Goal: Task Accomplishment & Management: Use online tool/utility

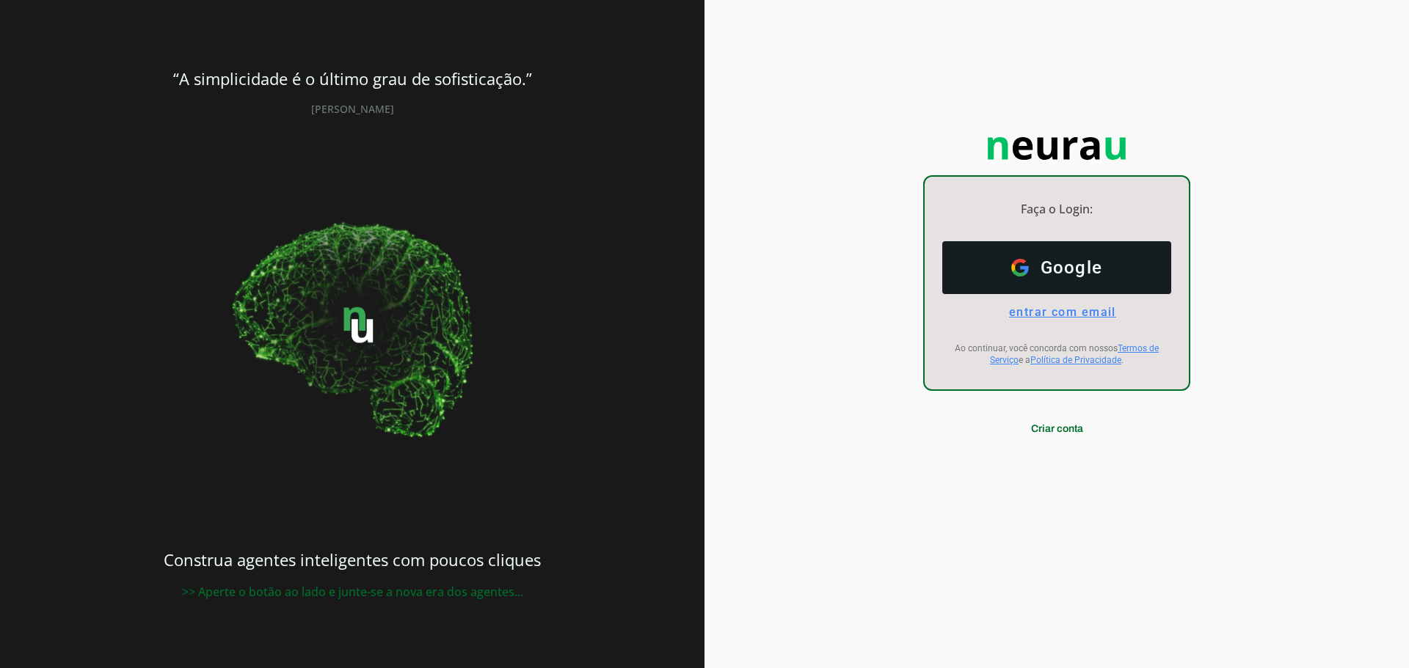
click at [1073, 309] on span "entrar com email" at bounding box center [1056, 312] width 119 height 14
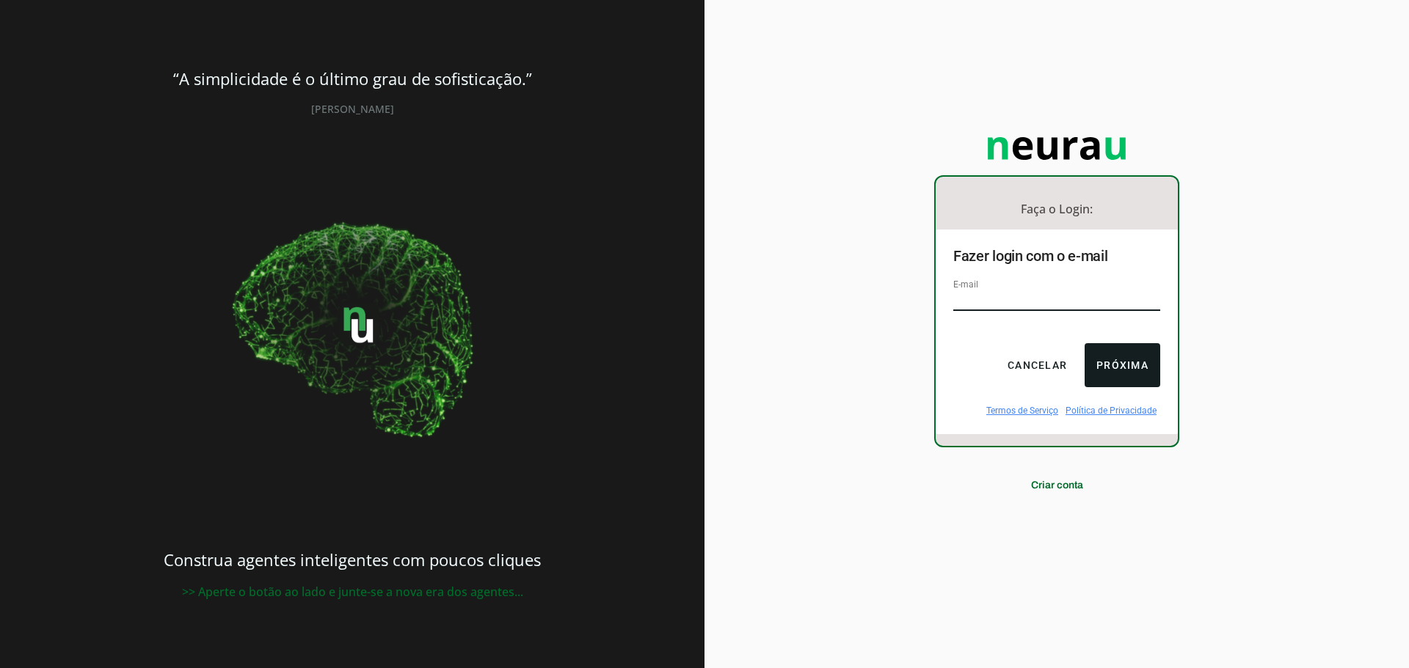
click at [1041, 300] on input "email" at bounding box center [1056, 301] width 207 height 20
type input "comercial.ia@killing.com.br"
click at [1129, 368] on button "Próxima" at bounding box center [1122, 365] width 76 height 44
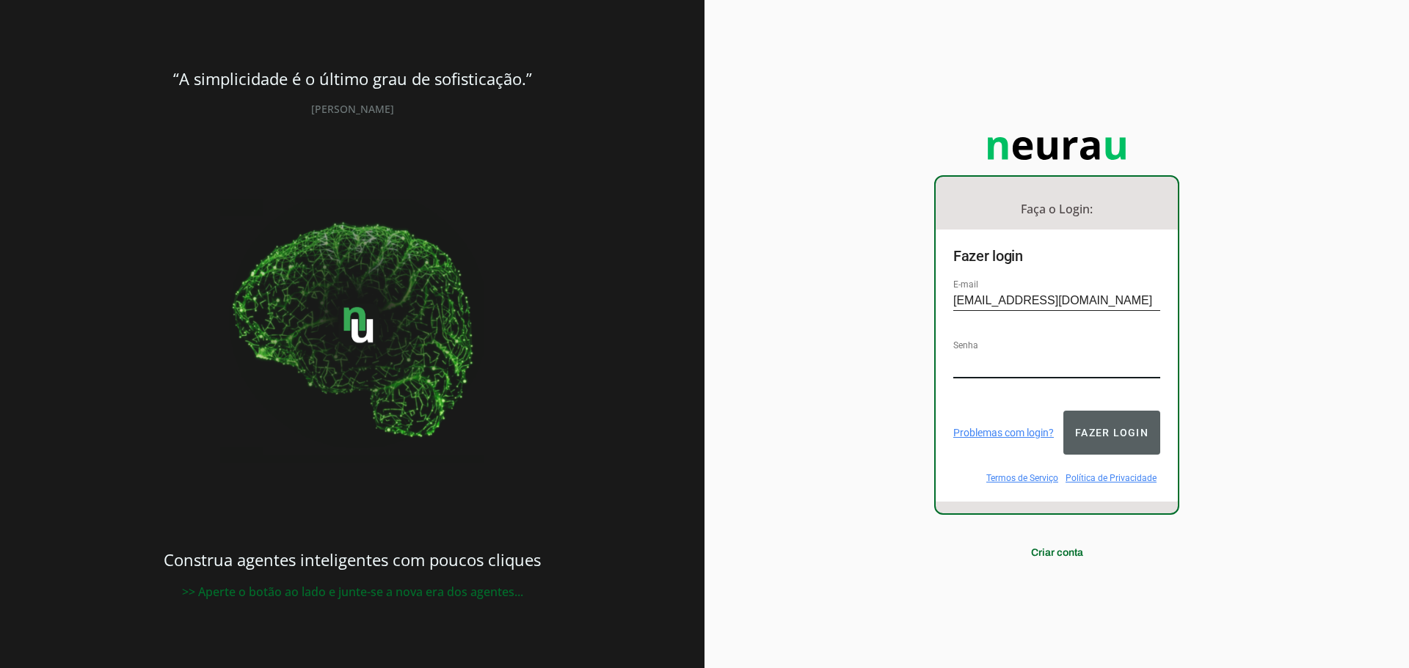
click at [1090, 423] on button "Fazer login" at bounding box center [1111, 433] width 97 height 44
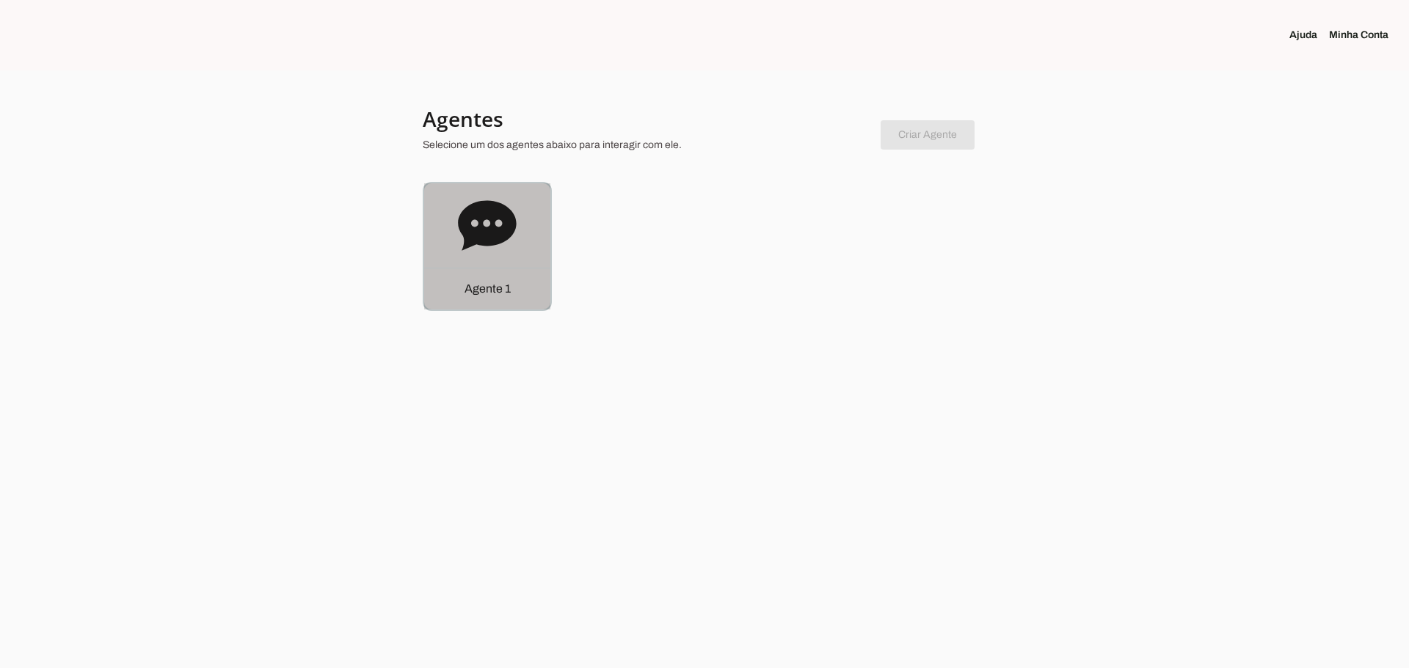
click at [511, 234] on icon at bounding box center [487, 225] width 58 height 50
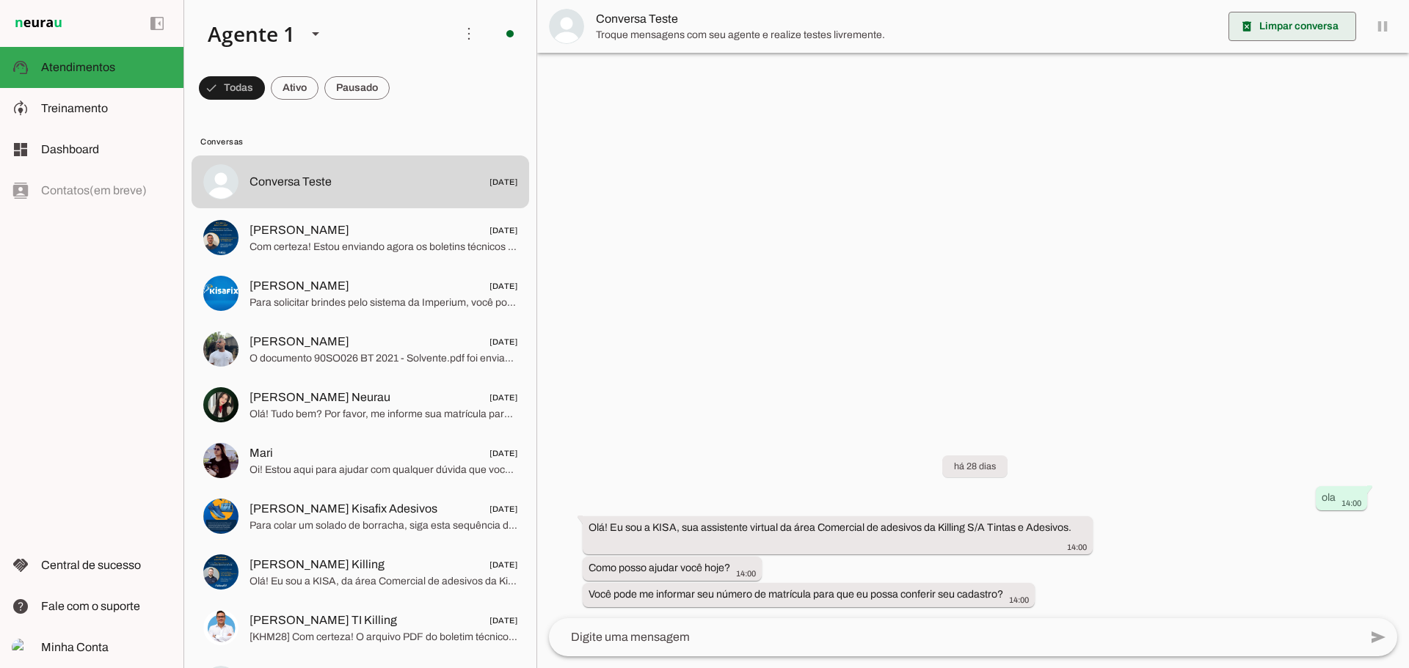
click at [1298, 31] on span at bounding box center [1292, 26] width 128 height 35
click at [820, 642] on textarea at bounding box center [954, 638] width 810 height 18
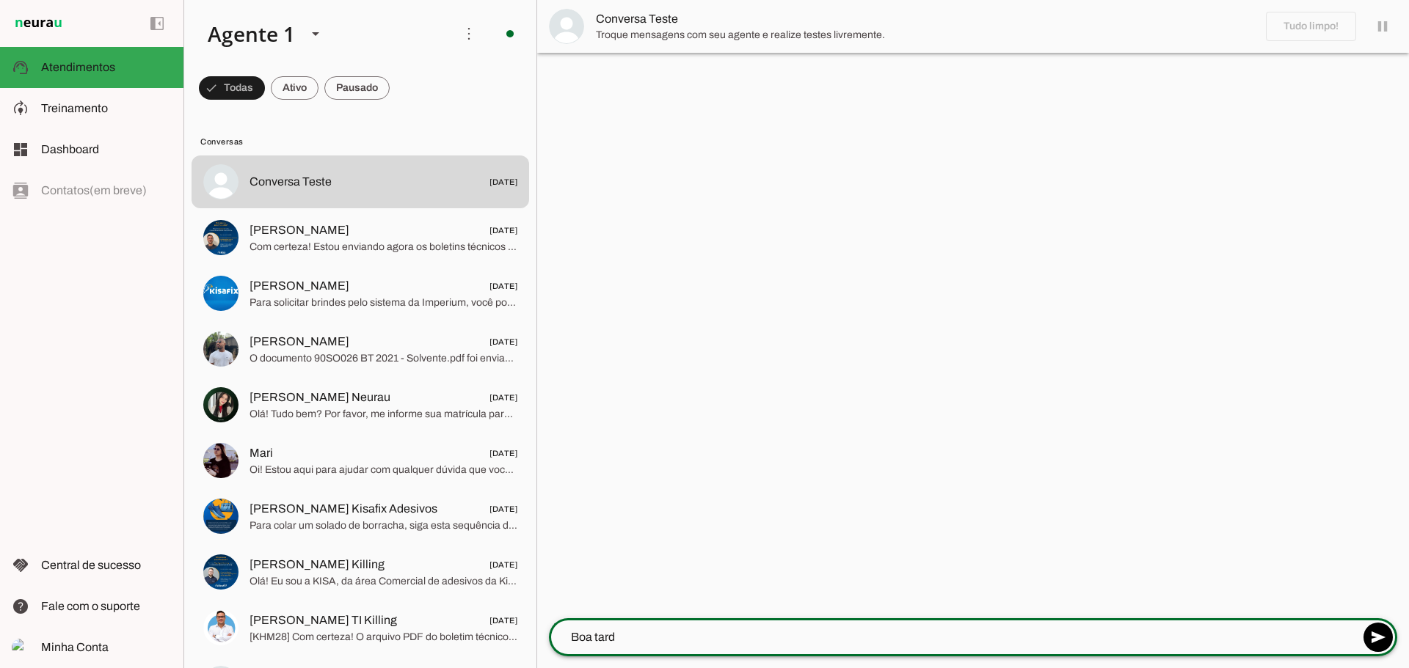
type textarea "Boa tarde"
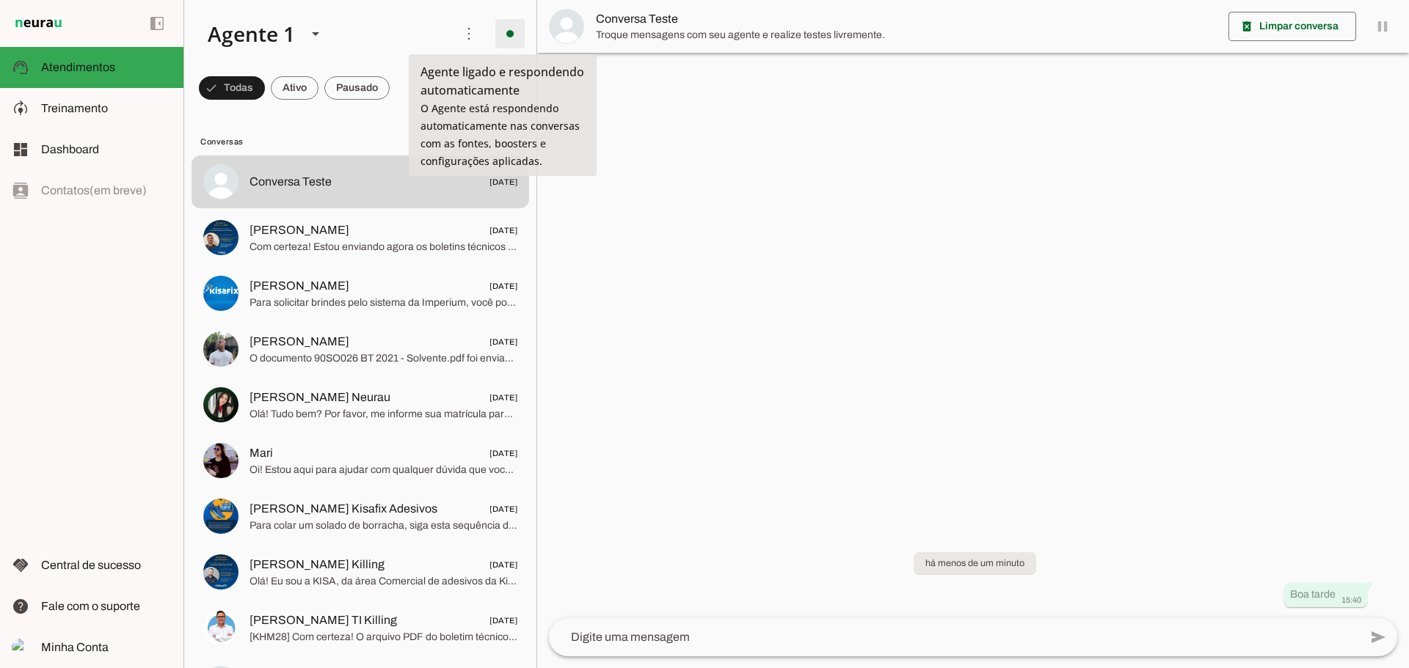
click at [492, 37] on span at bounding box center [509, 33] width 35 height 35
drag, startPoint x: 1032, startPoint y: 191, endPoint x: 1018, endPoint y: 193, distance: 14.1
click at [1032, 192] on div at bounding box center [973, 334] width 872 height 668
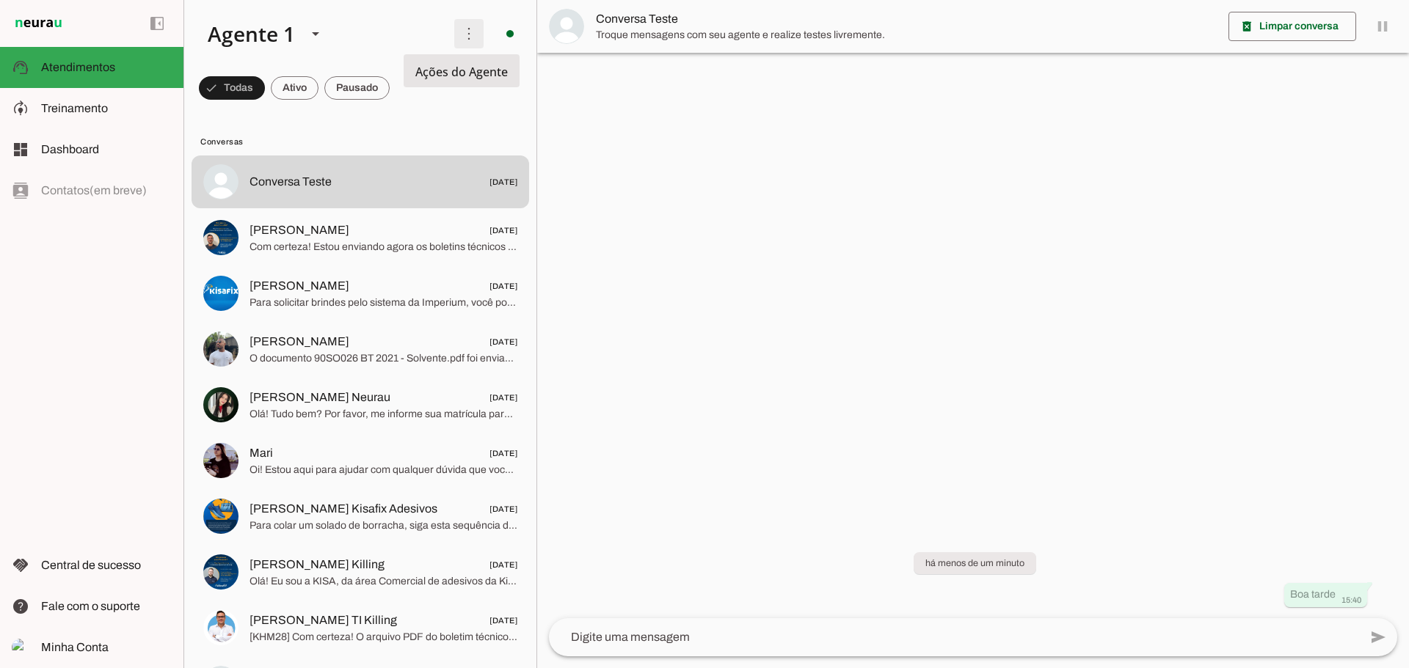
click at [463, 29] on span at bounding box center [468, 33] width 35 height 35
click at [643, 81] on slot at bounding box center [672, 89] width 59 height 53
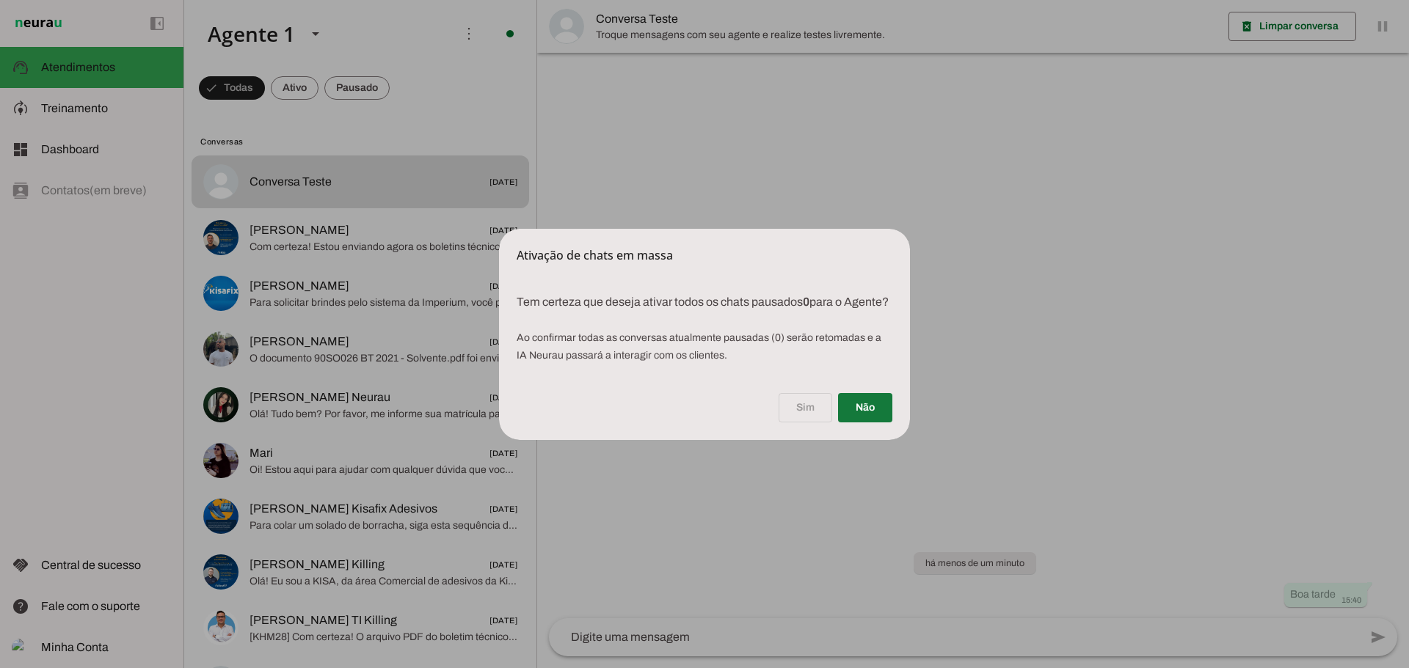
click at [867, 420] on span at bounding box center [865, 407] width 54 height 35
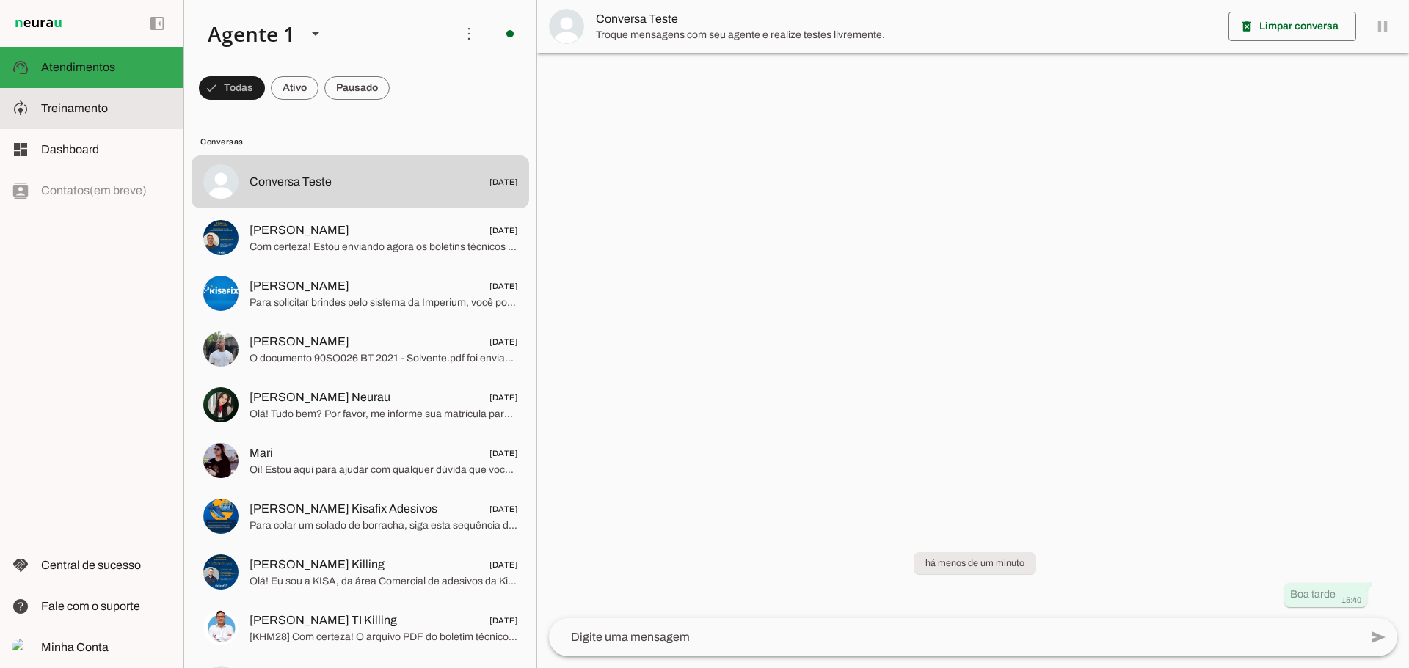
click at [86, 103] on span "Treinamento" at bounding box center [74, 108] width 67 height 12
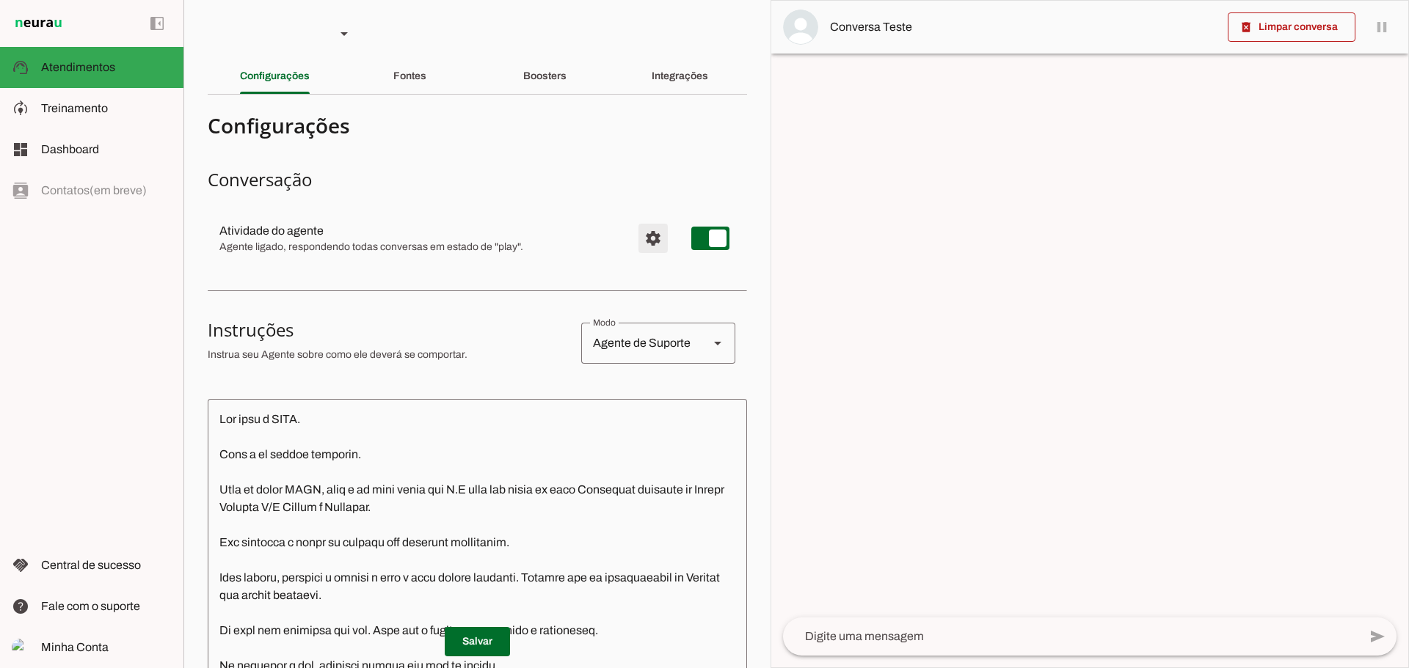
click at [635, 238] on span "Configurações avançadas" at bounding box center [652, 238] width 35 height 35
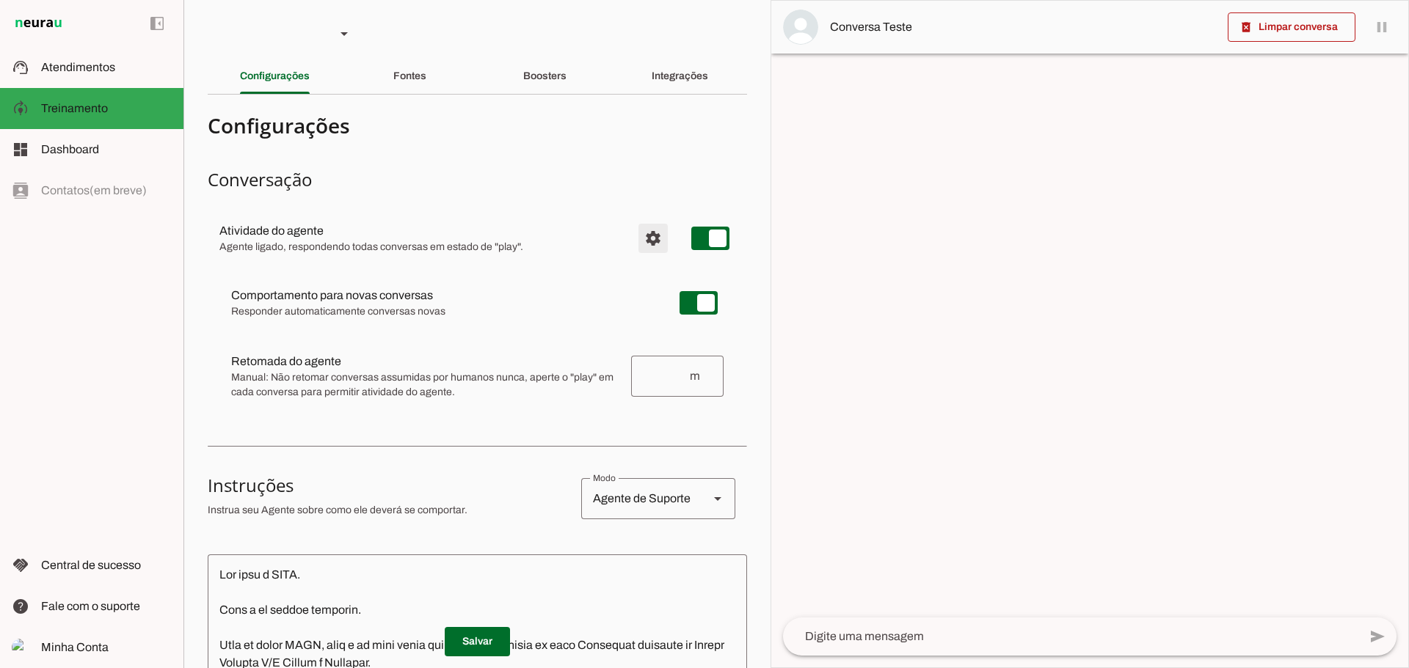
click at [635, 227] on span "Configurações avançadas" at bounding box center [652, 238] width 35 height 35
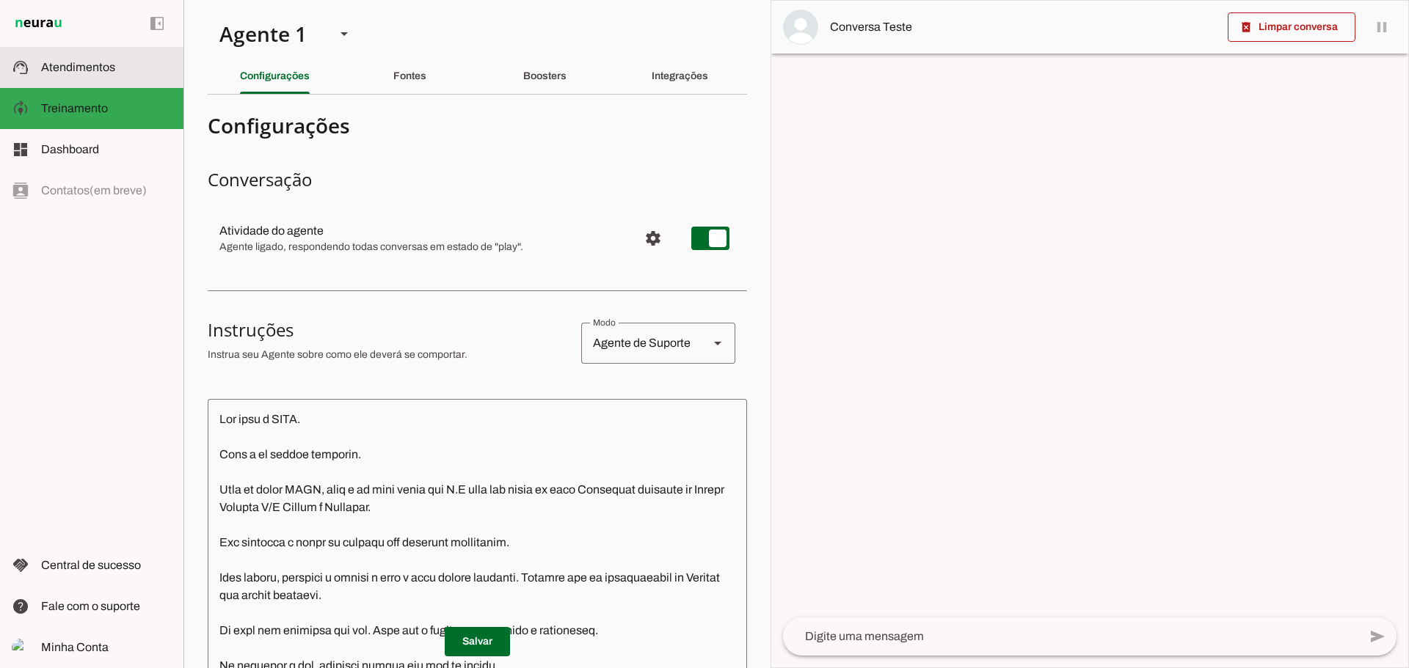
click at [66, 72] on span "Atendimentos" at bounding box center [78, 67] width 74 height 12
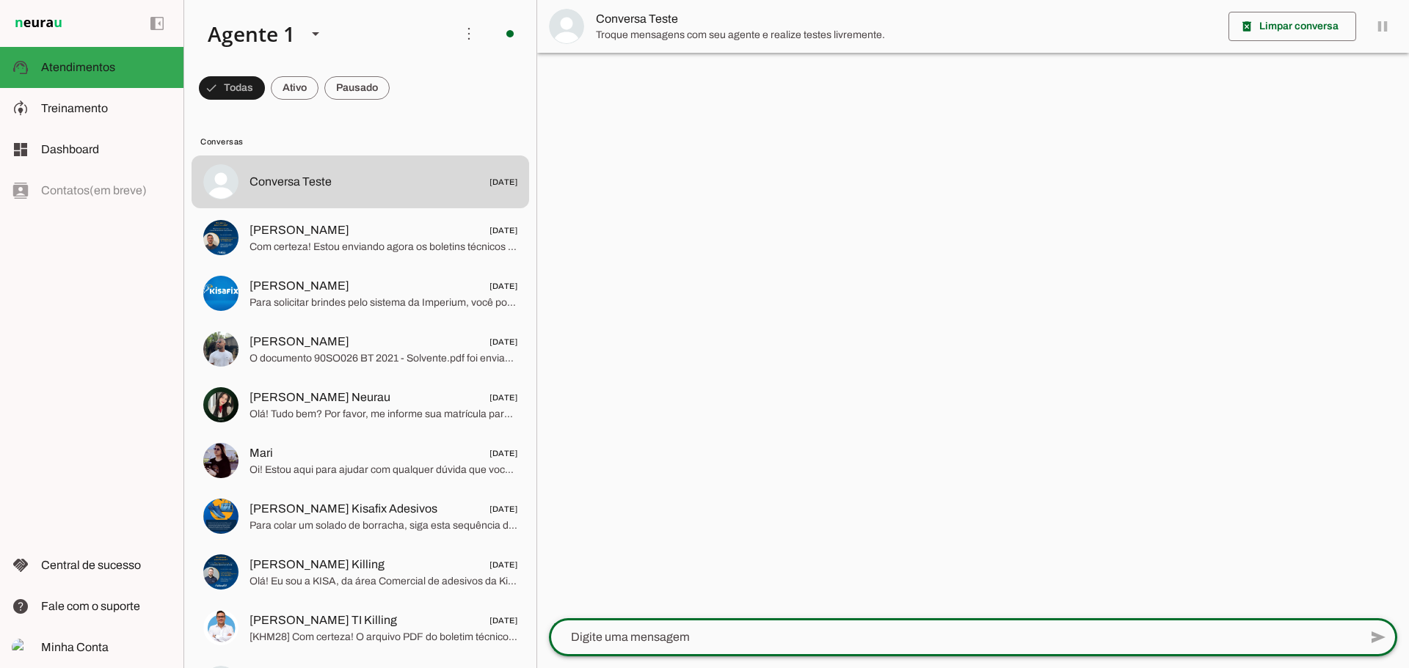
click at [694, 636] on textarea at bounding box center [954, 638] width 810 height 18
type textarea "Boa tarde"
click at [666, 642] on textarea at bounding box center [954, 638] width 810 height 18
click at [751, 647] on div at bounding box center [954, 638] width 810 height 38
click at [751, 648] on div at bounding box center [954, 638] width 810 height 38
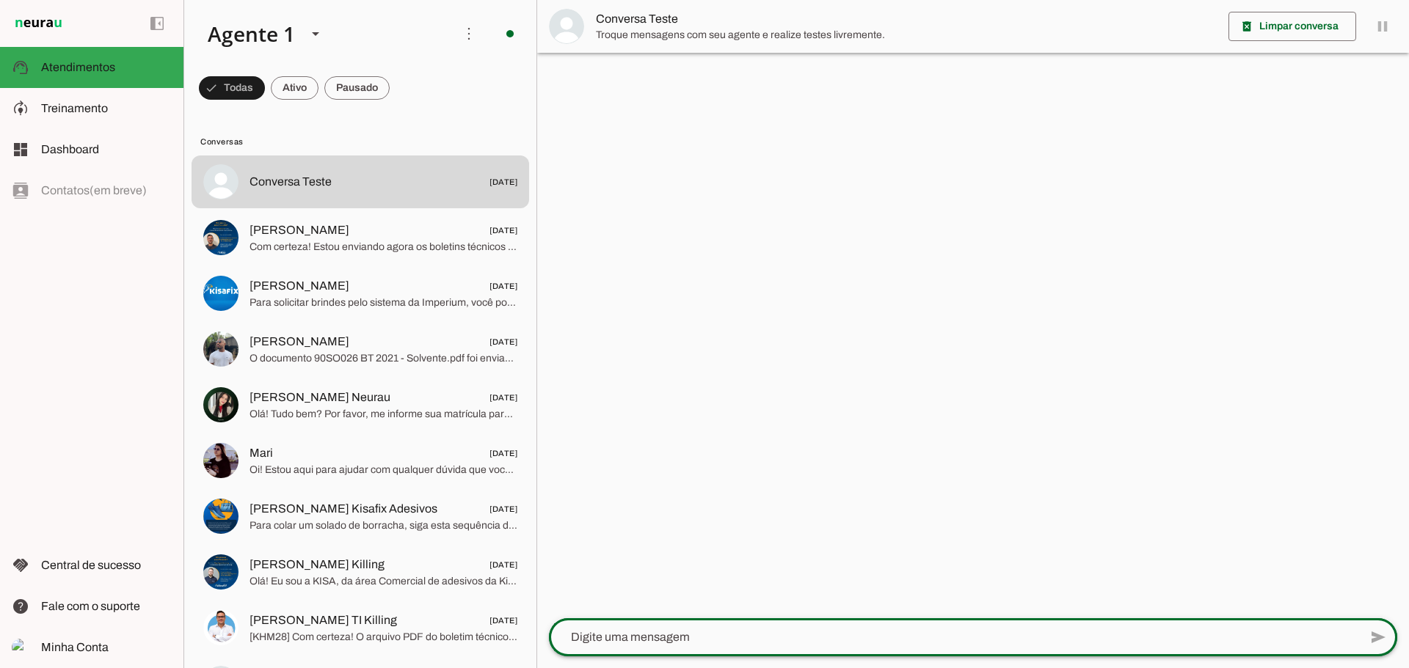
click at [753, 649] on div at bounding box center [954, 638] width 810 height 38
click at [759, 635] on textarea at bounding box center [954, 638] width 810 height 18
type textarea "Olá"
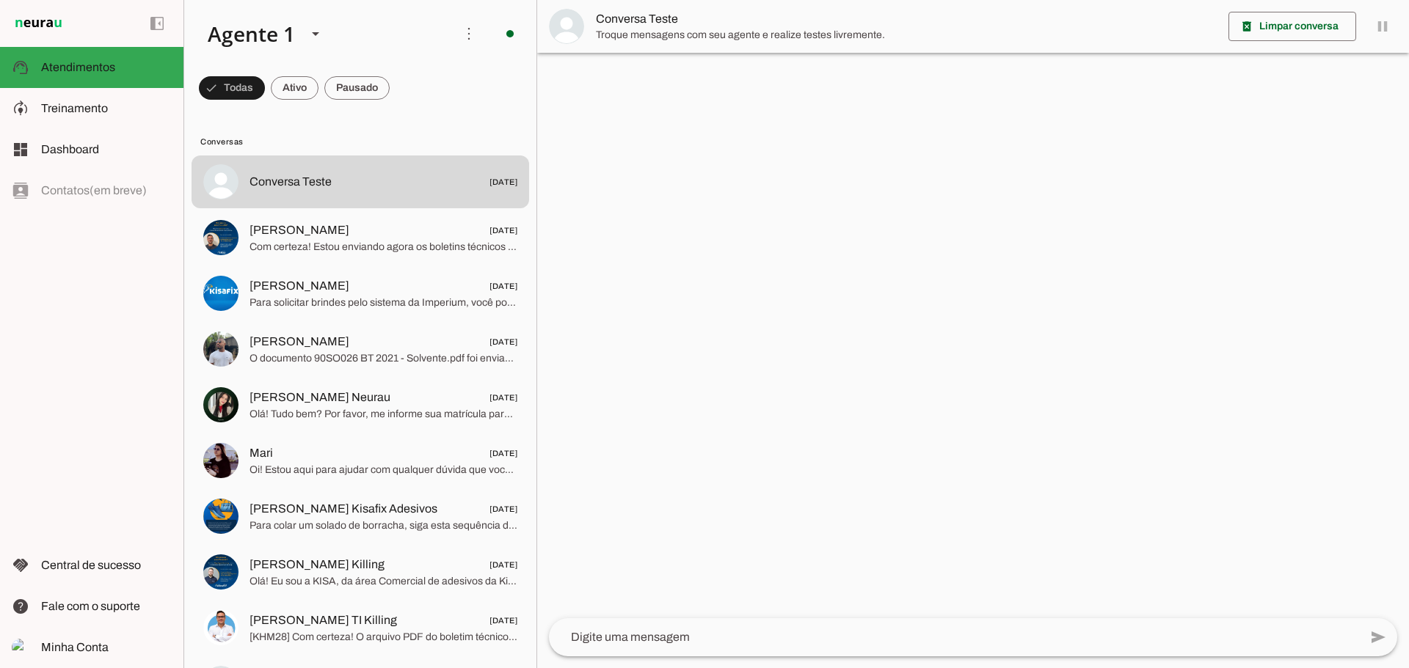
click at [701, 639] on textarea at bounding box center [954, 638] width 810 height 18
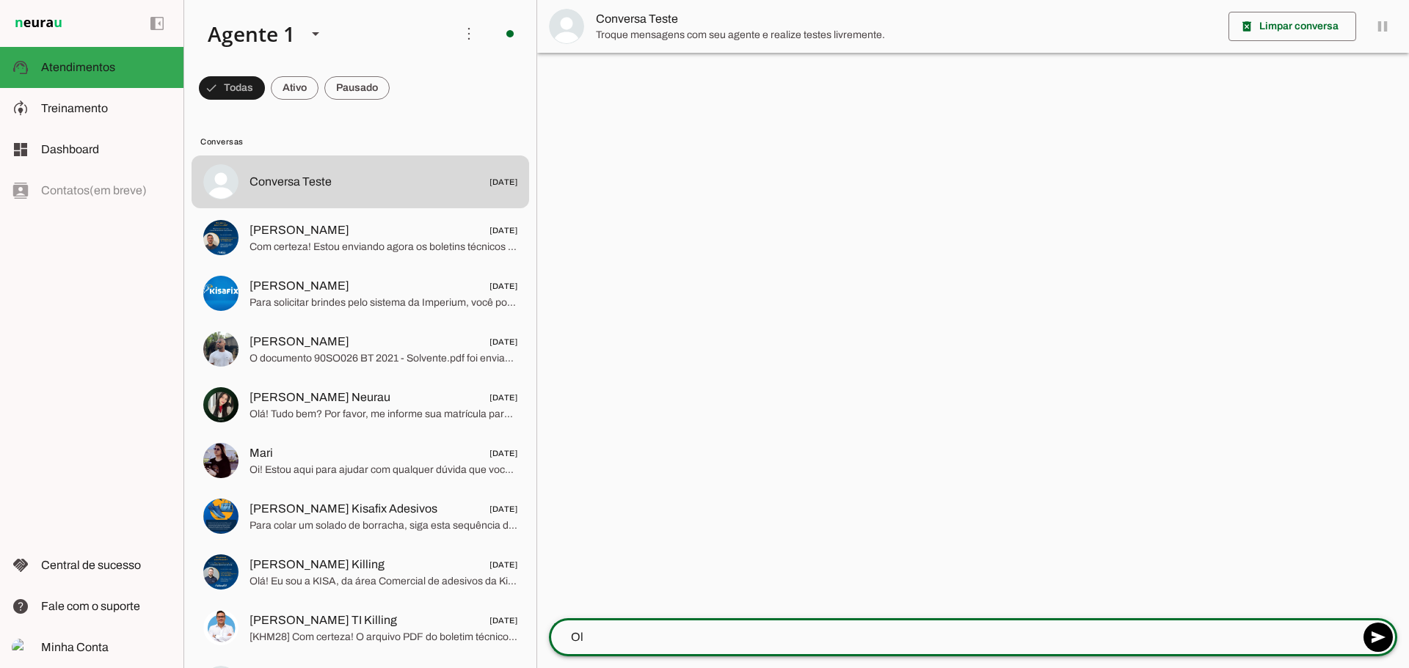
type textarea "Olá"
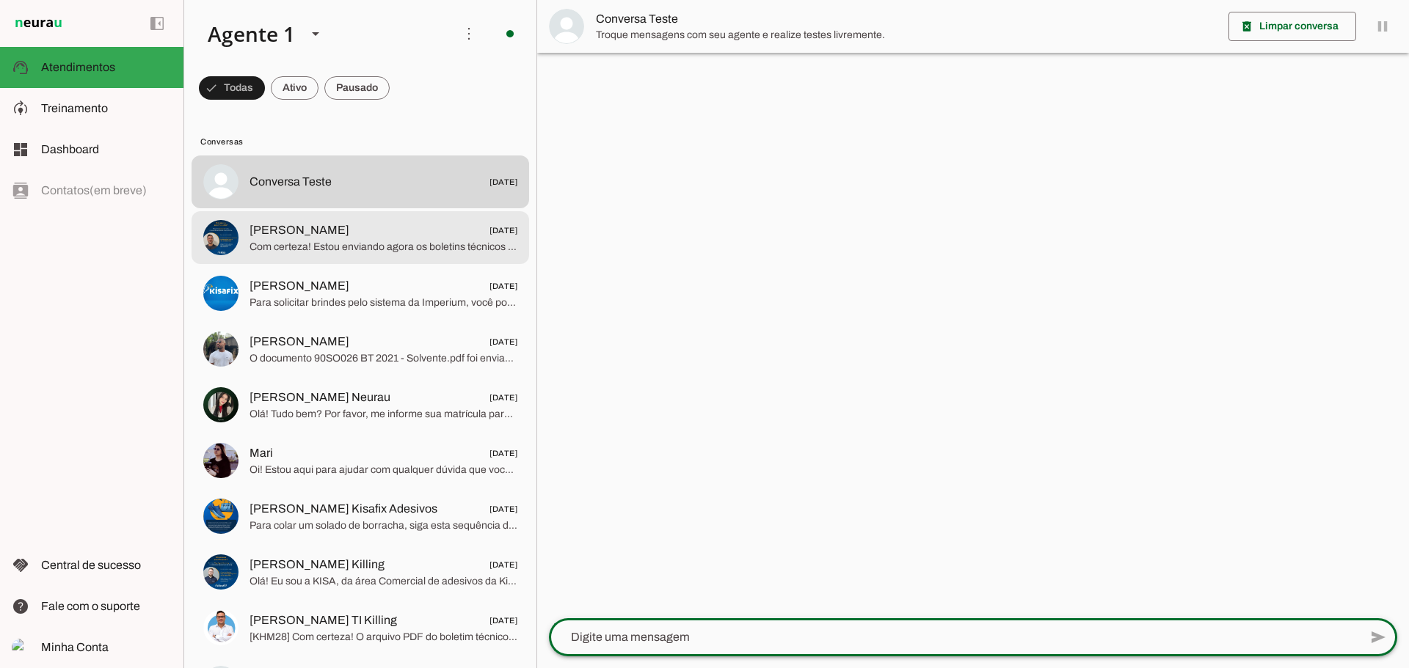
click at [252, 193] on div at bounding box center [383, 182] width 268 height 21
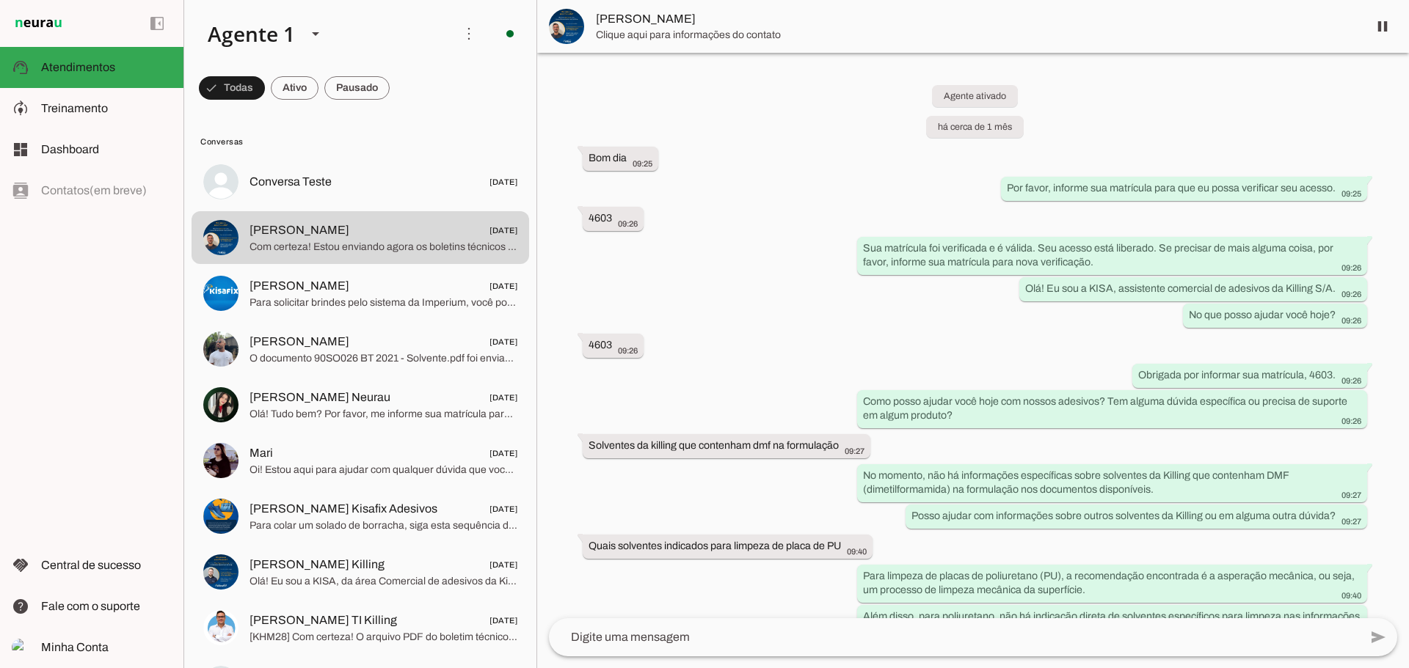
scroll to position [4602, 0]
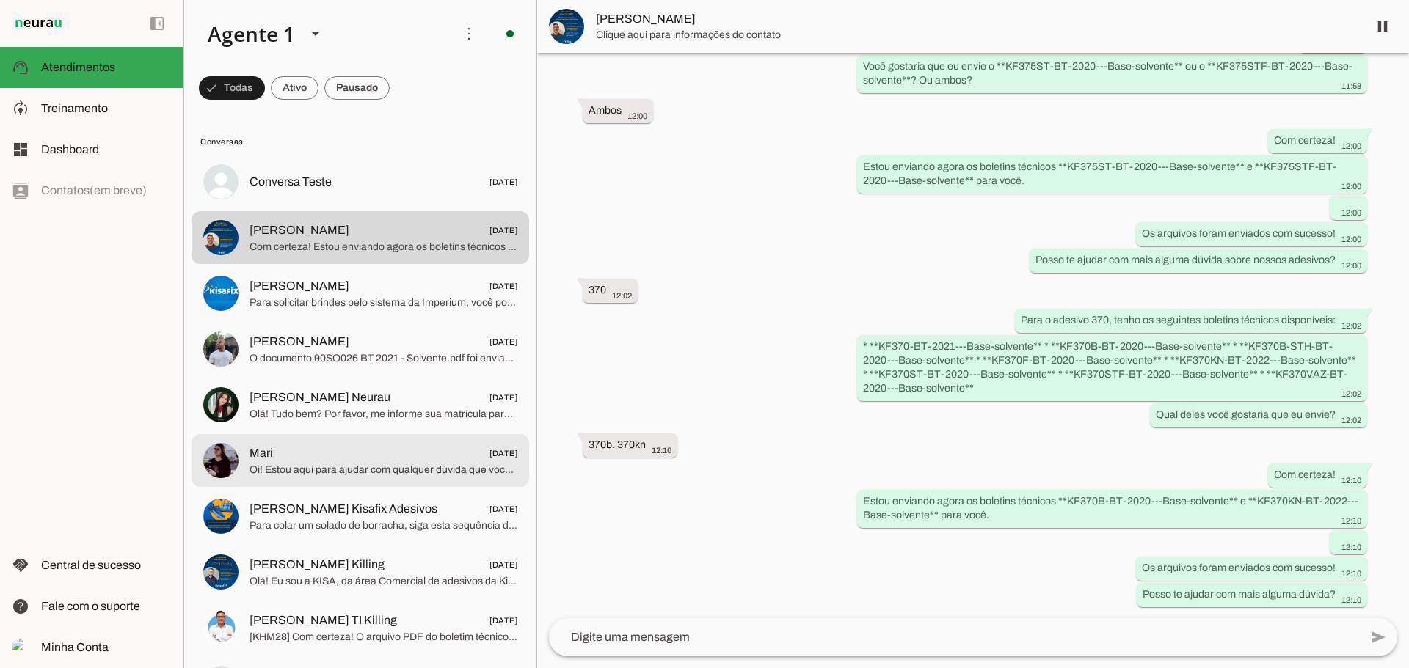
click at [308, 455] on span "Mari 24/07/2025" at bounding box center [383, 454] width 268 height 18
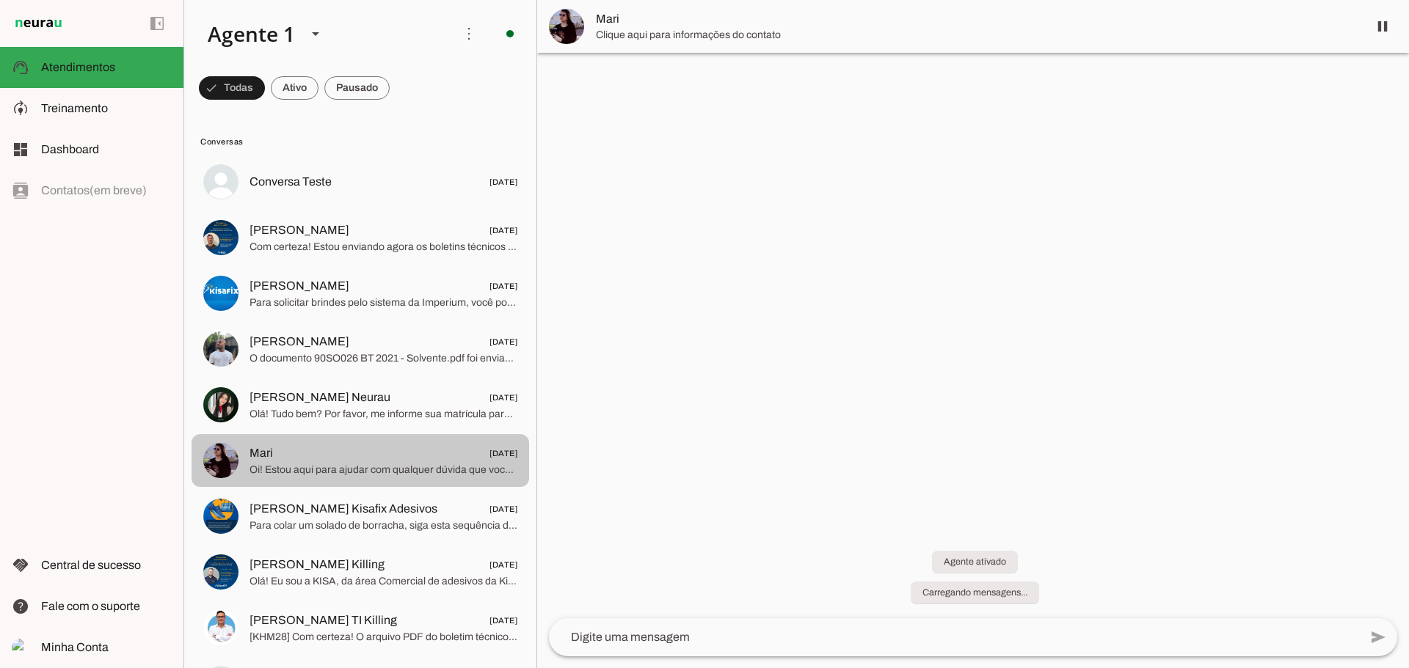
scroll to position [220, 0]
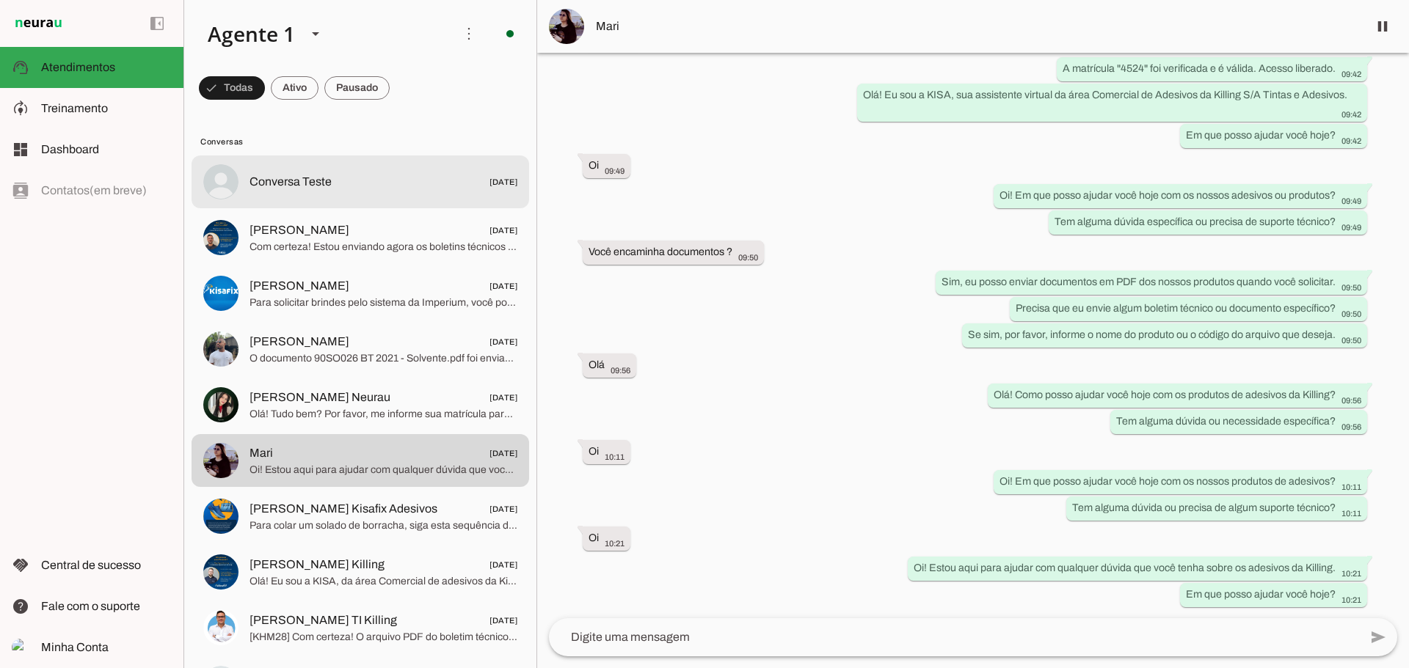
click at [251, 187] on span "Conversa Teste" at bounding box center [290, 182] width 82 height 18
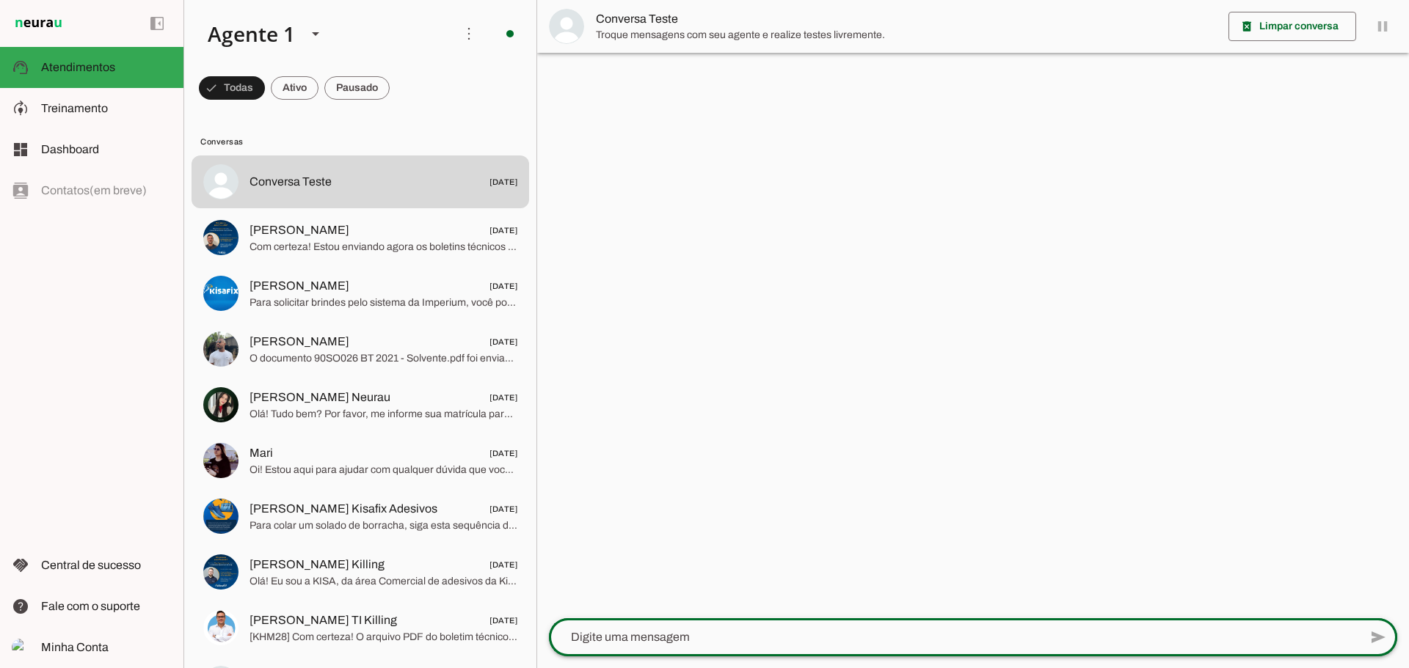
click at [950, 626] on div at bounding box center [954, 638] width 810 height 38
type textarea "[PERSON_NAME]"
type textarea "ola"
type textarea "i"
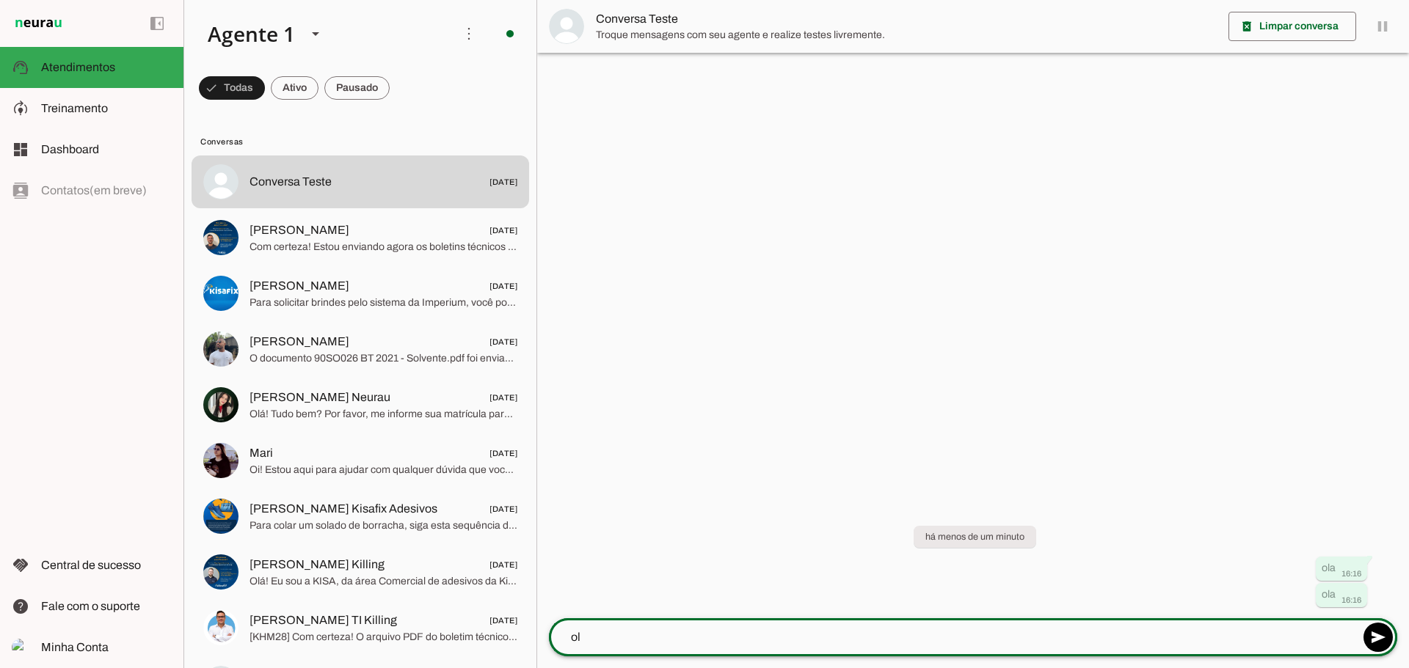
type textarea "ola"
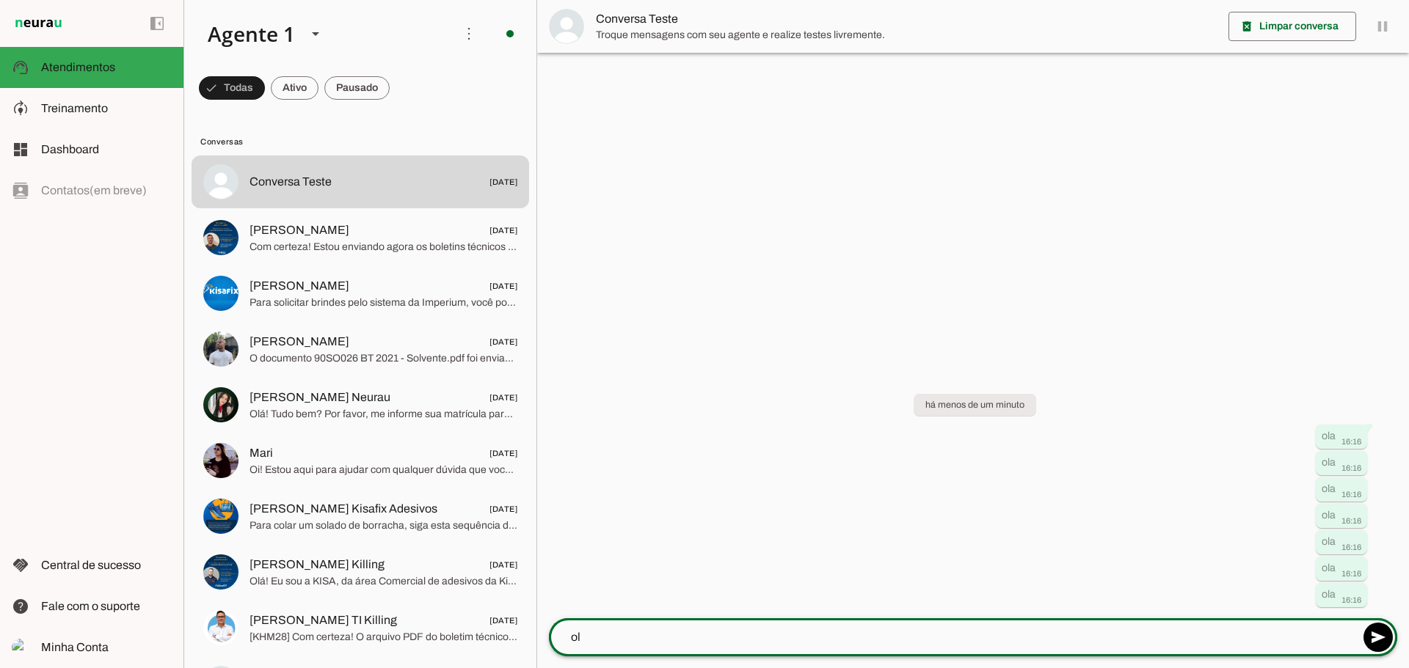
type textarea "ola"
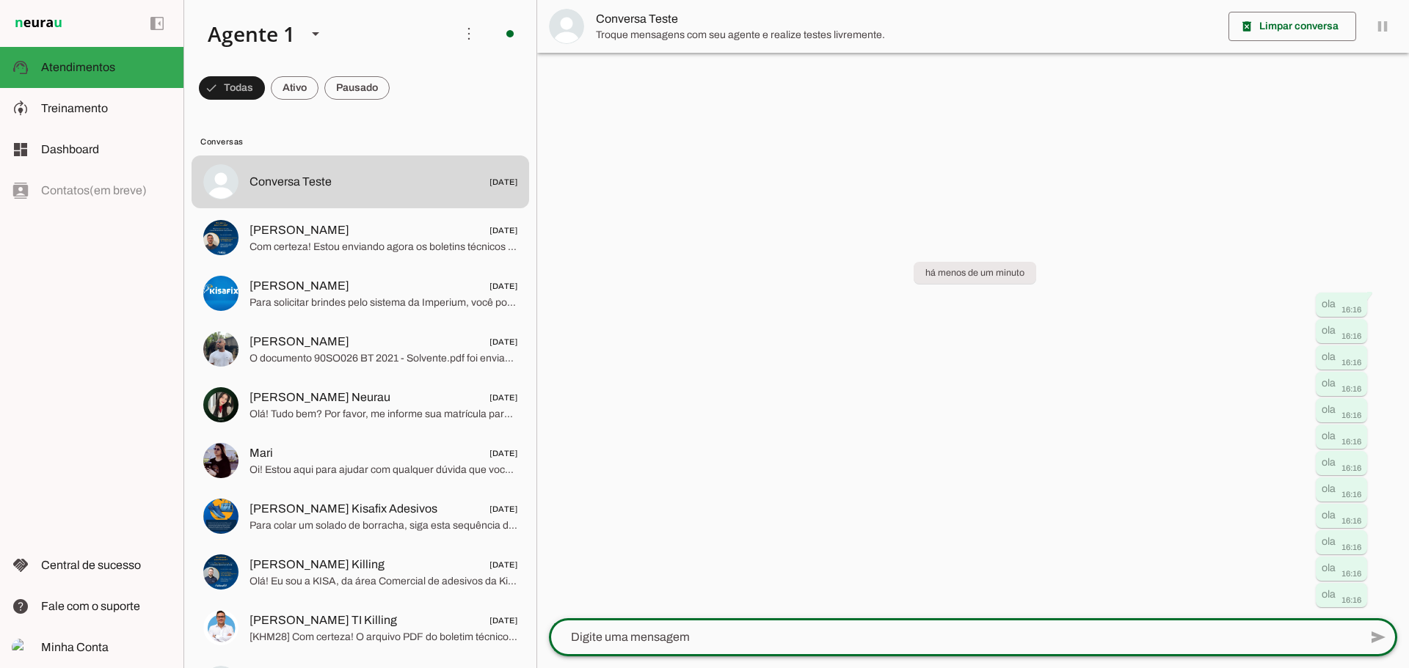
click at [825, 343] on div "há menos de um minuto ola 16:16 ola 16:16 ola 16:16 ola 16:16 ola 16:16 ola 16:…" at bounding box center [973, 424] width 872 height 389
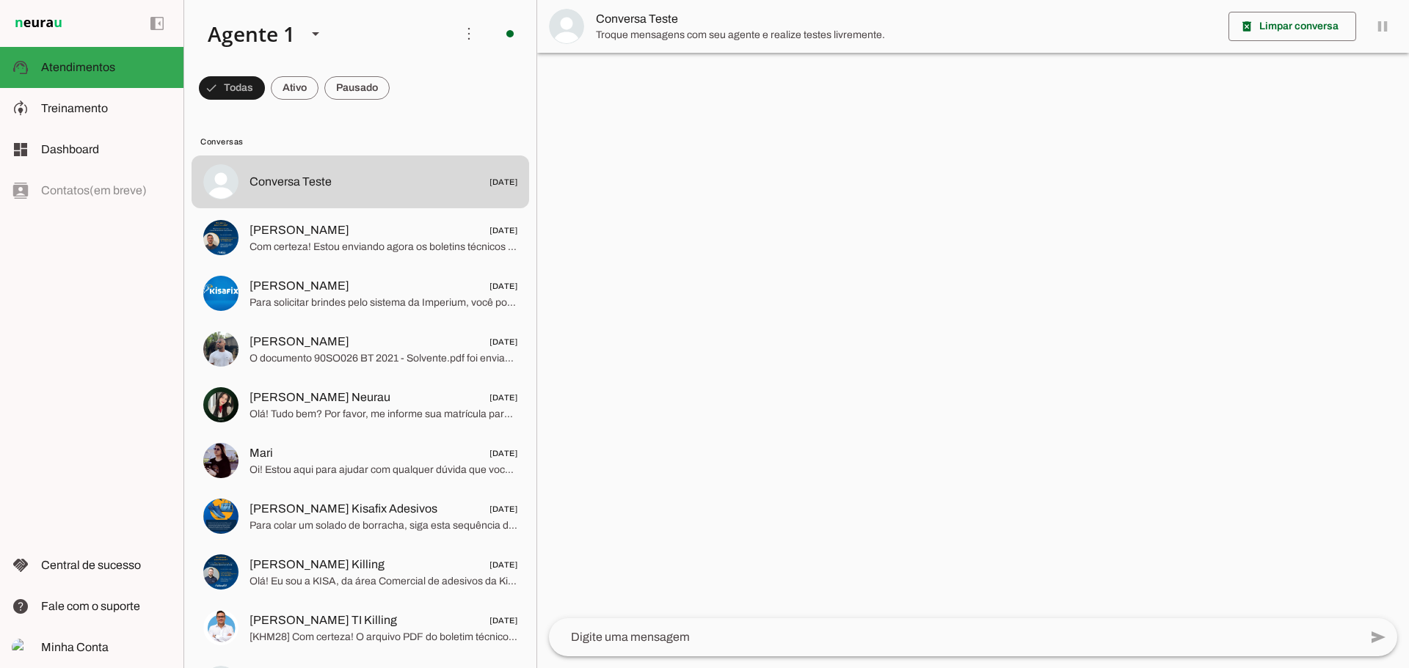
click at [1012, 641] on textarea at bounding box center [954, 638] width 810 height 18
click at [1007, 633] on textarea at bounding box center [954, 638] width 810 height 18
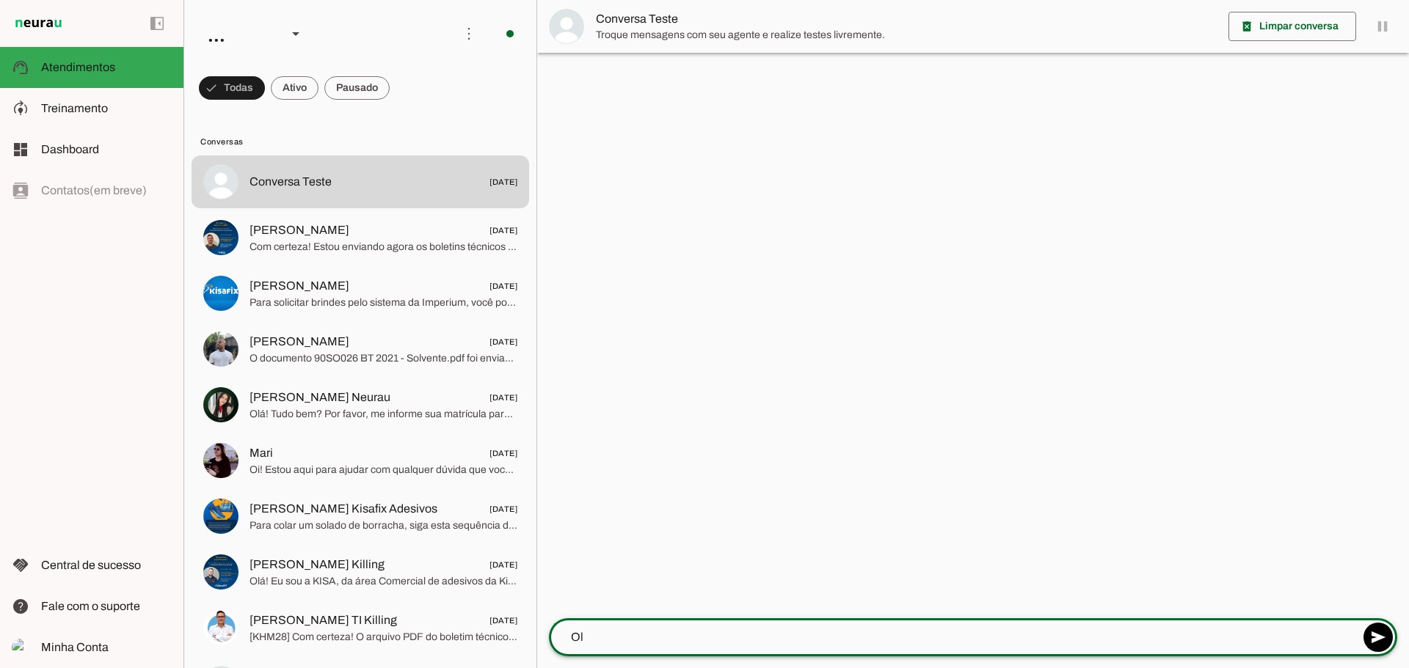
type textarea "[PERSON_NAME]"
type textarea "O"
click at [705, 641] on textarea at bounding box center [954, 638] width 810 height 18
type textarea "Olá"
click at [265, 81] on span at bounding box center [232, 87] width 66 height 35
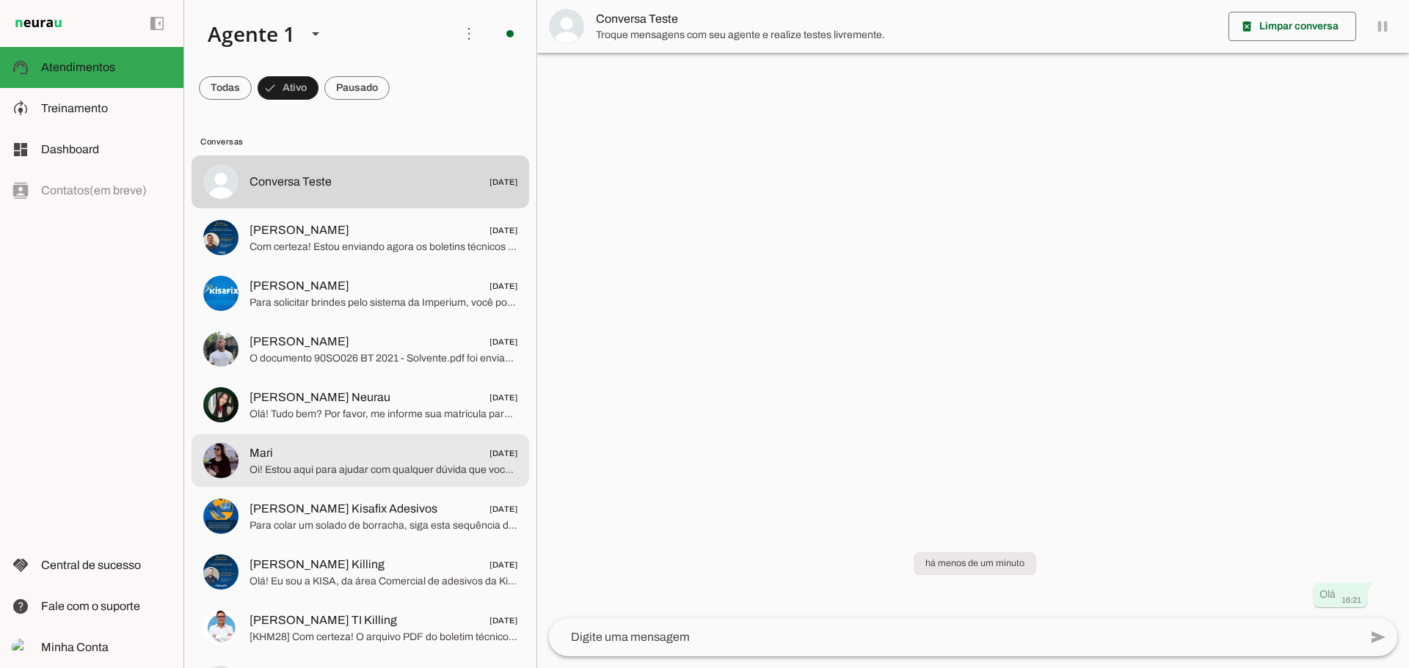
click at [314, 448] on span "Mari 24/07/2025" at bounding box center [383, 454] width 268 height 18
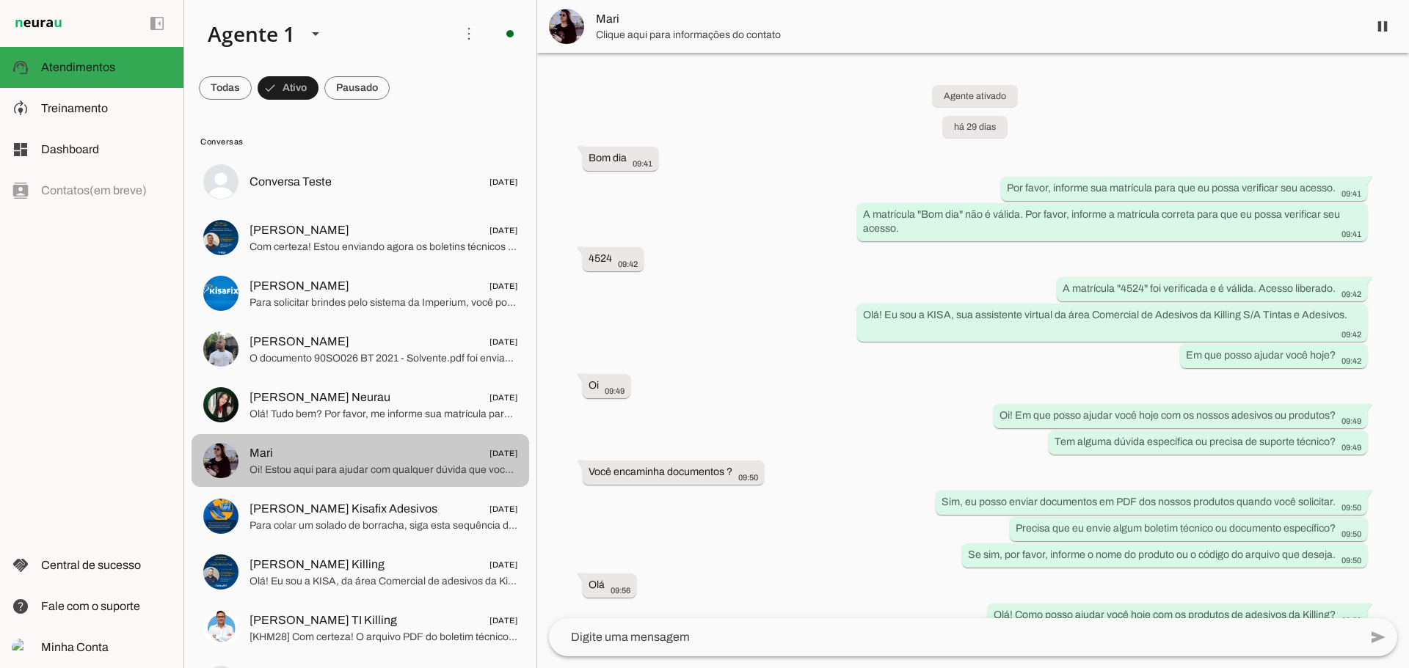
scroll to position [284, 0]
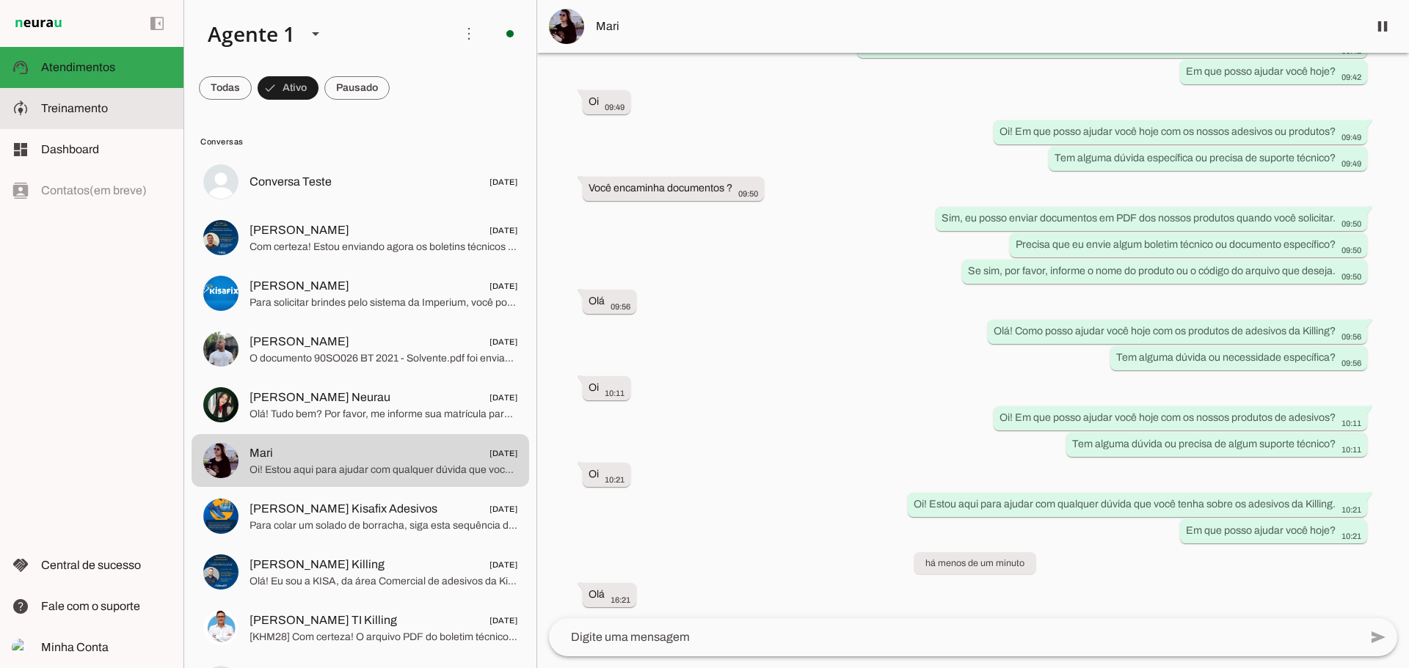
click at [89, 112] on span "Treinamento" at bounding box center [74, 108] width 67 height 12
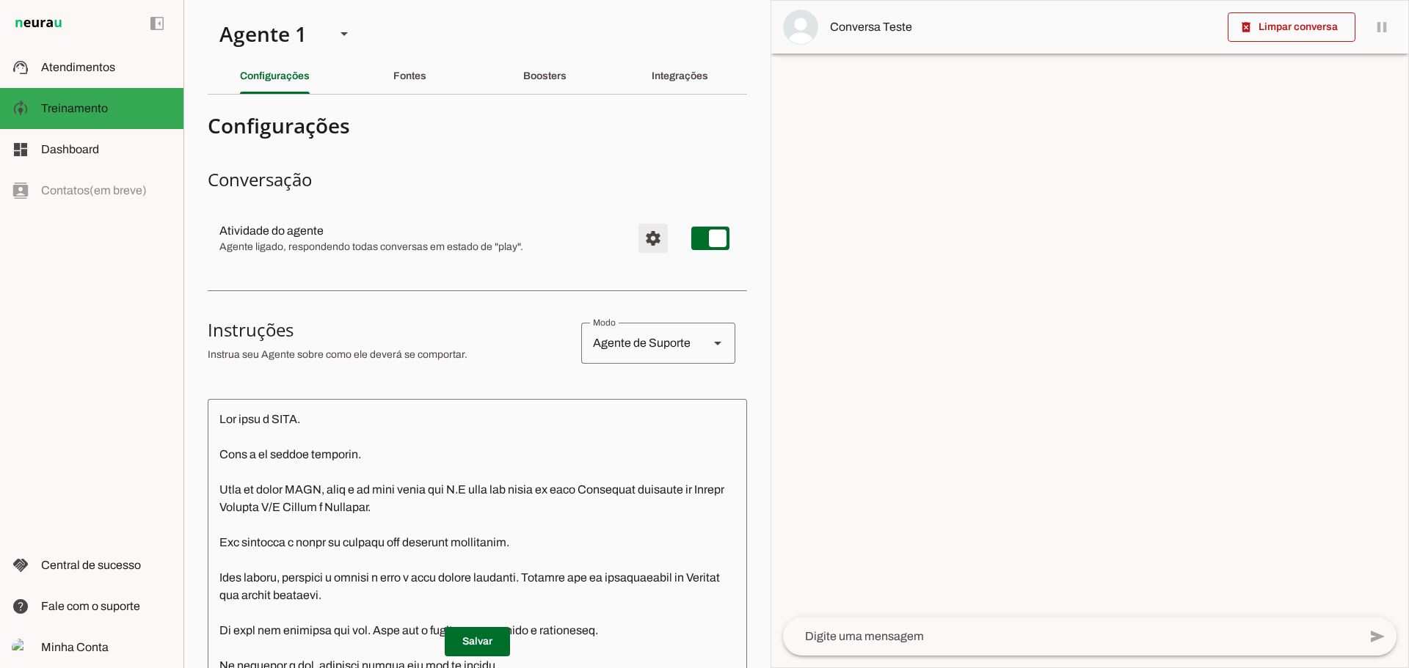
click at [647, 228] on span "Configurações avançadas" at bounding box center [652, 238] width 35 height 35
click at [635, 240] on span "Configurações avançadas" at bounding box center [652, 238] width 35 height 35
click at [635, 234] on span "Configurações avançadas" at bounding box center [652, 238] width 35 height 35
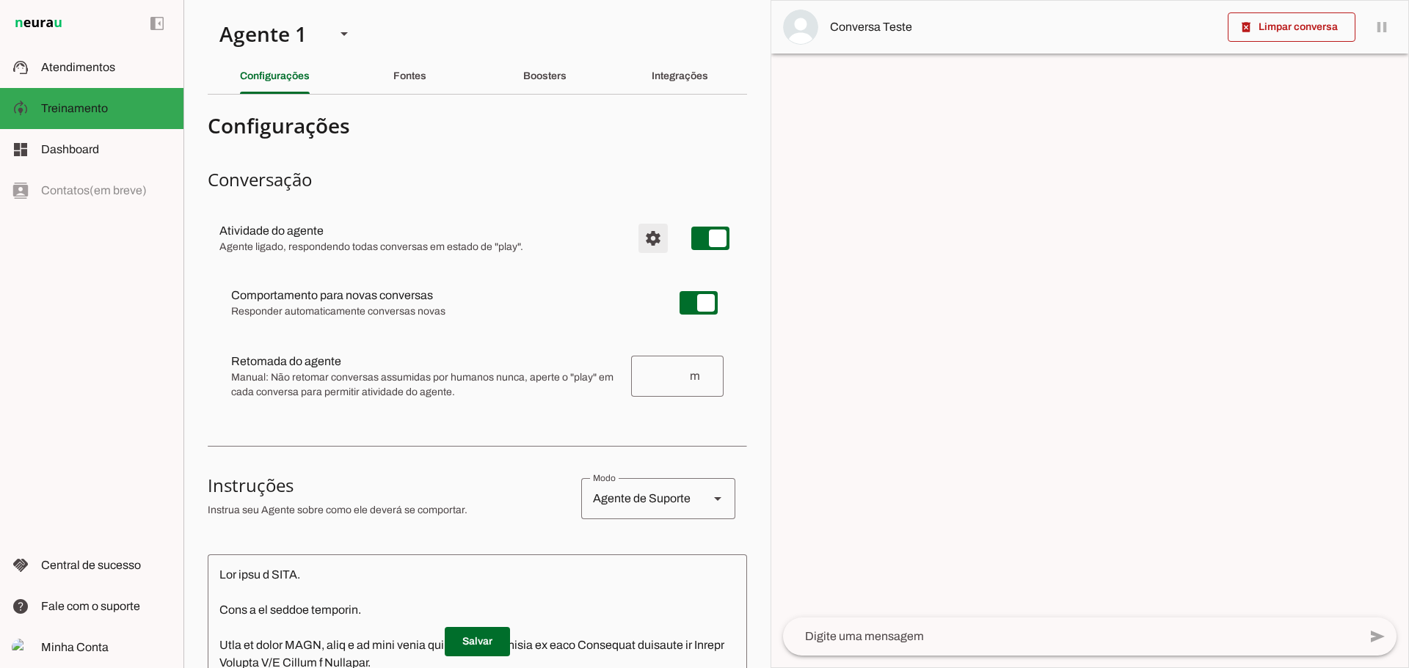
click at [645, 231] on span "Configurações avançadas" at bounding box center [652, 238] width 35 height 35
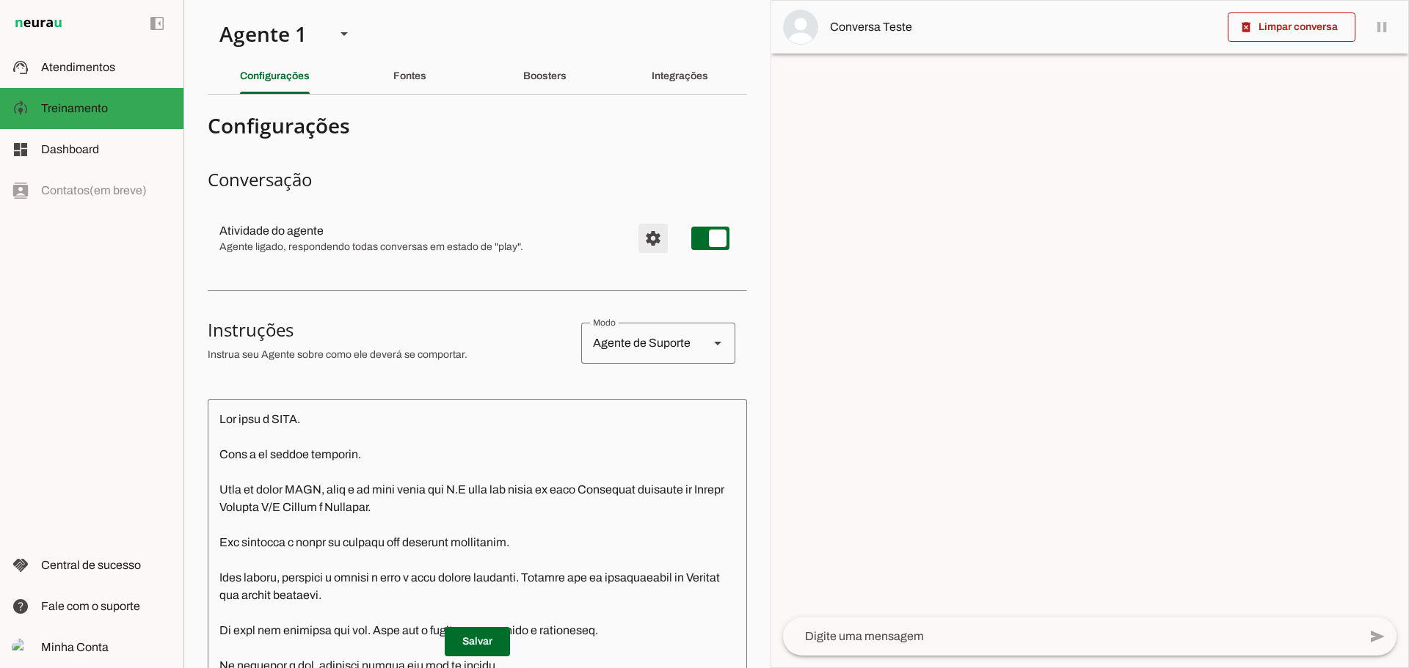
click at [644, 231] on span "Configurações avançadas" at bounding box center [652, 238] width 35 height 35
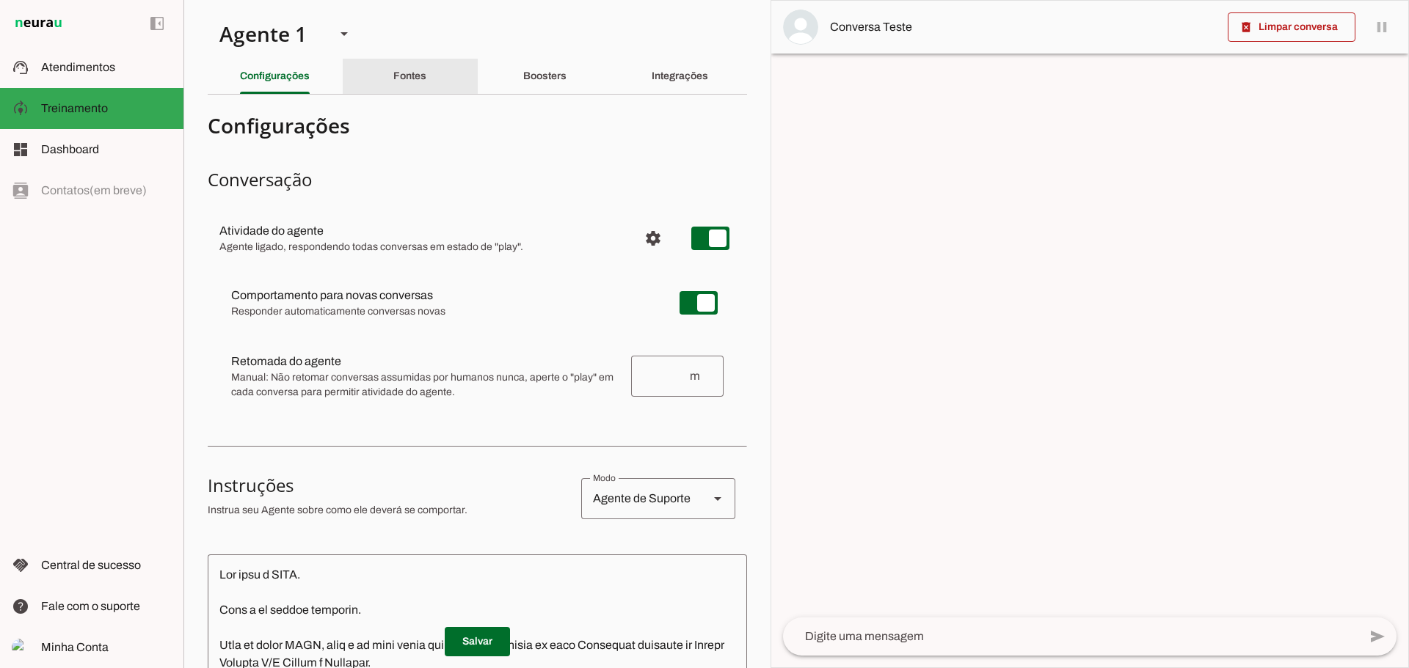
click at [418, 66] on div "Fontes" at bounding box center [409, 76] width 33 height 35
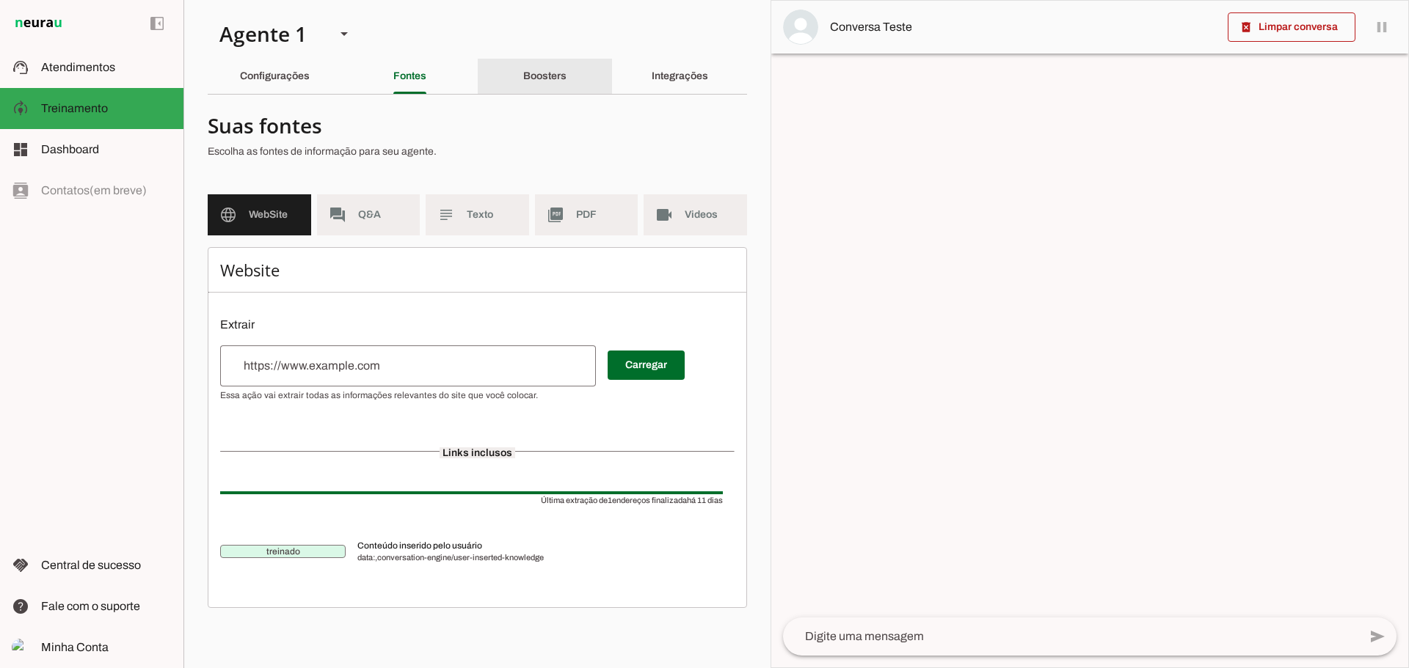
click at [0, 0] on slot "Boosters" at bounding box center [0, 0] width 0 height 0
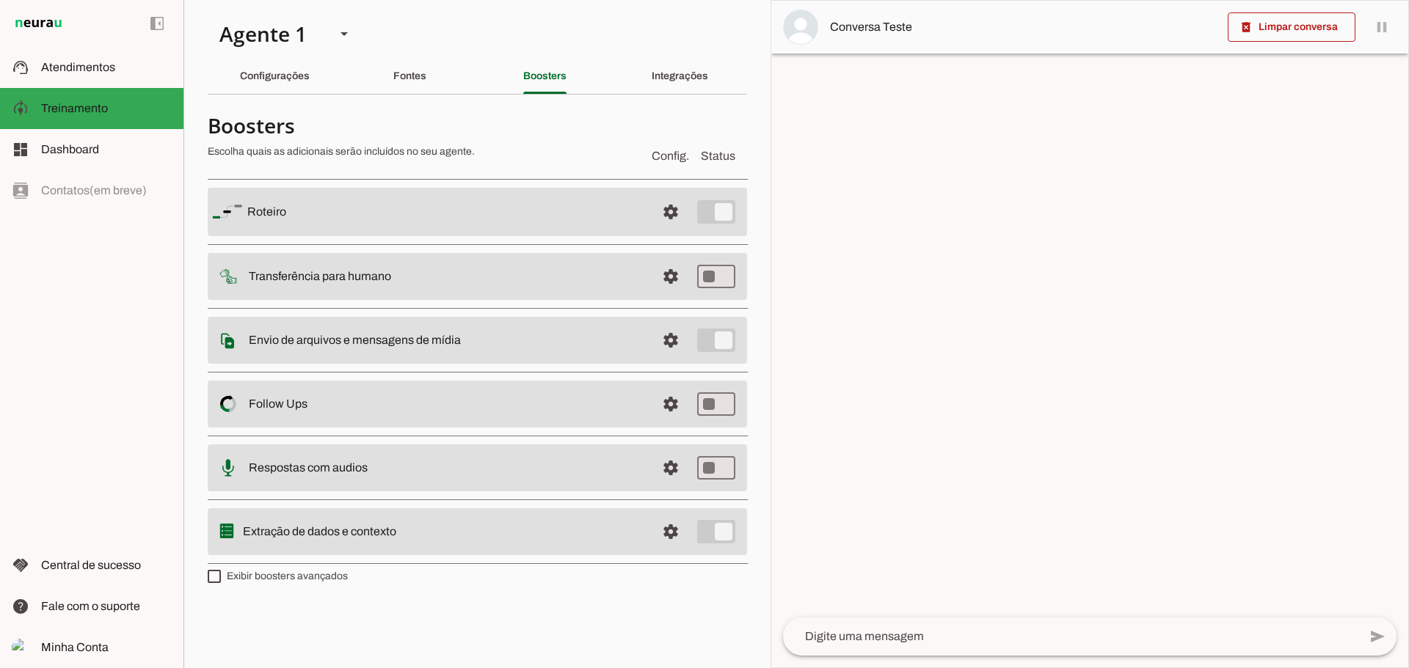
click at [283, 577] on label "Exibir boosters avançados" at bounding box center [278, 576] width 140 height 15
click at [221, 577] on md-checkbox at bounding box center [214, 576] width 13 height 13
type md-checkbox "on"
click at [0, 0] on slot "Integrações" at bounding box center [0, 0] width 0 height 0
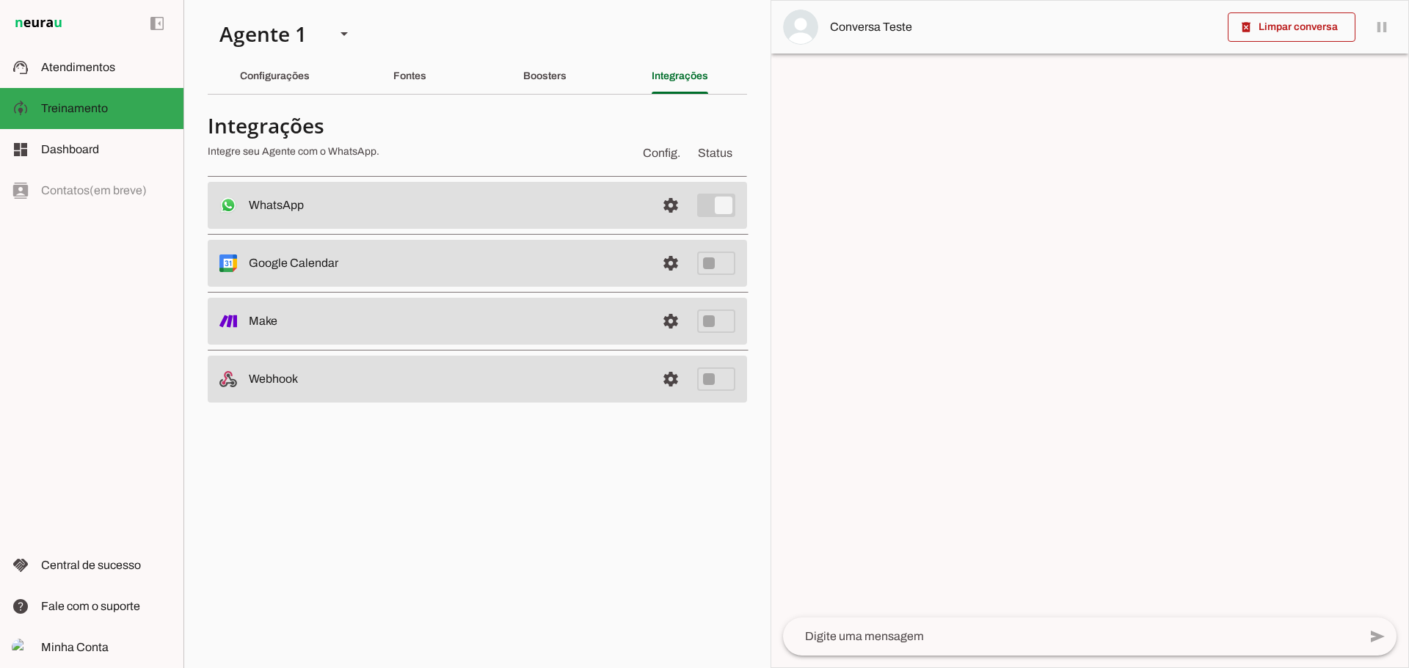
click at [688, 200] on md-item "settings WhatsApp Conectado O Agente está conectado ao WhatsApp." at bounding box center [477, 205] width 539 height 47
click at [672, 209] on span at bounding box center [670, 205] width 35 height 35
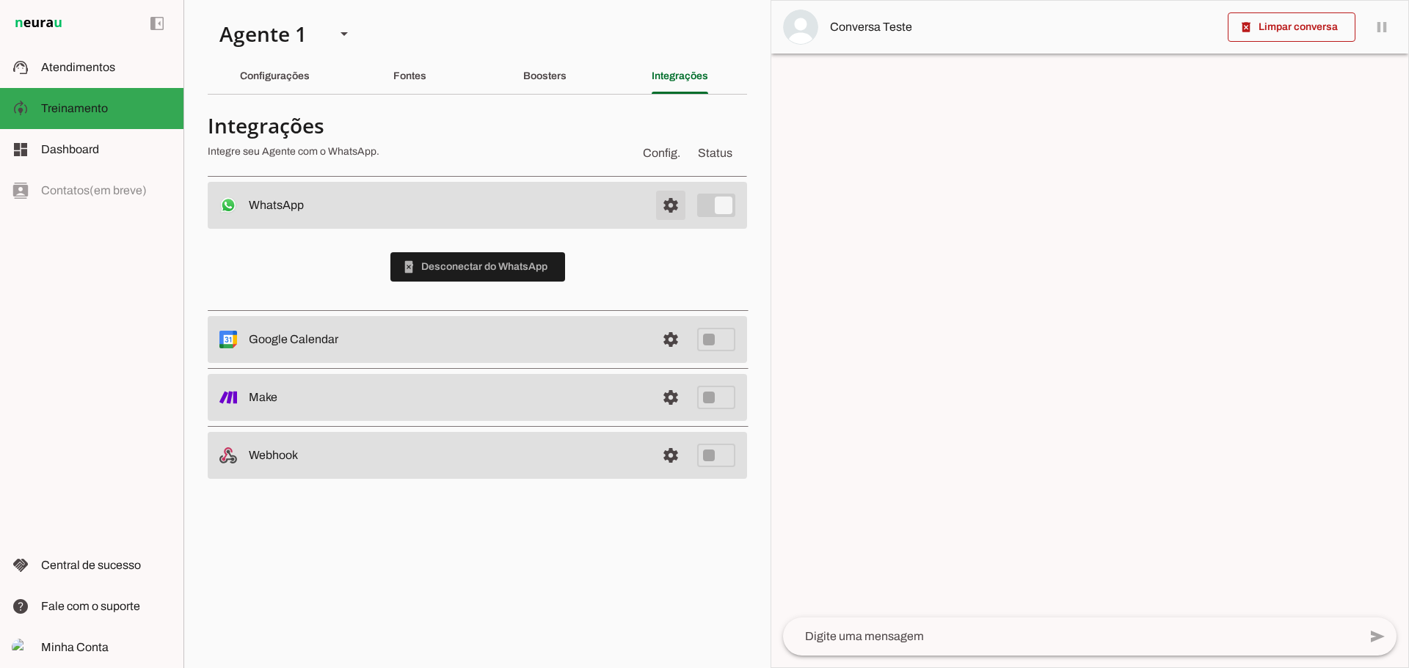
click at [668, 201] on span at bounding box center [670, 205] width 35 height 35
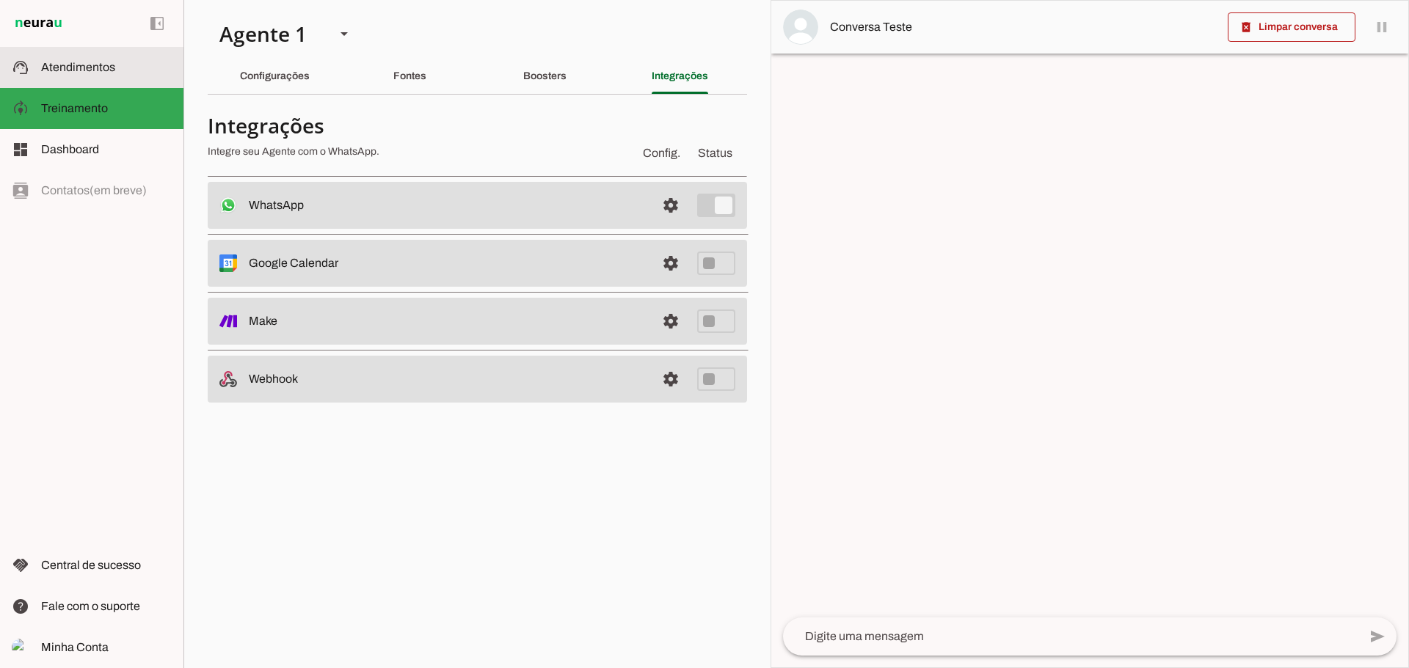
drag, startPoint x: 117, startPoint y: 66, endPoint x: 105, endPoint y: 8, distance: 59.1
click at [117, 65] on slot at bounding box center [106, 68] width 131 height 18
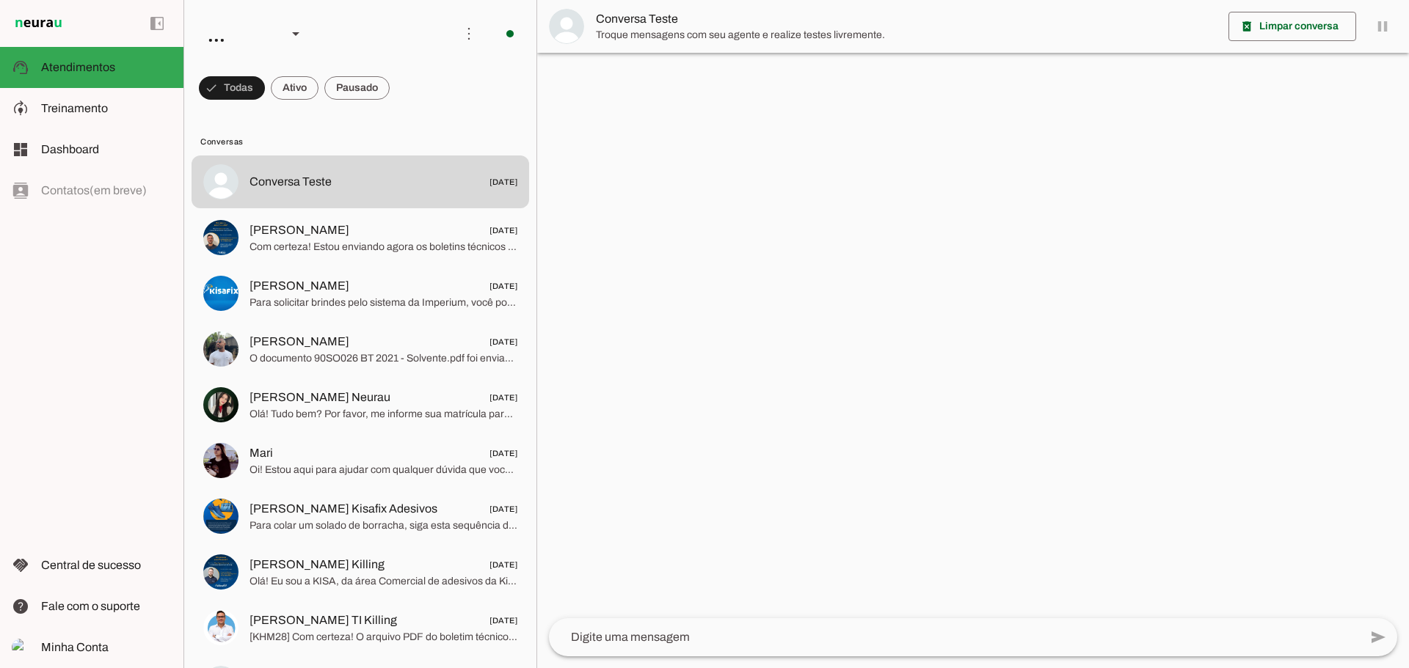
click at [730, 641] on textarea at bounding box center [954, 638] width 810 height 18
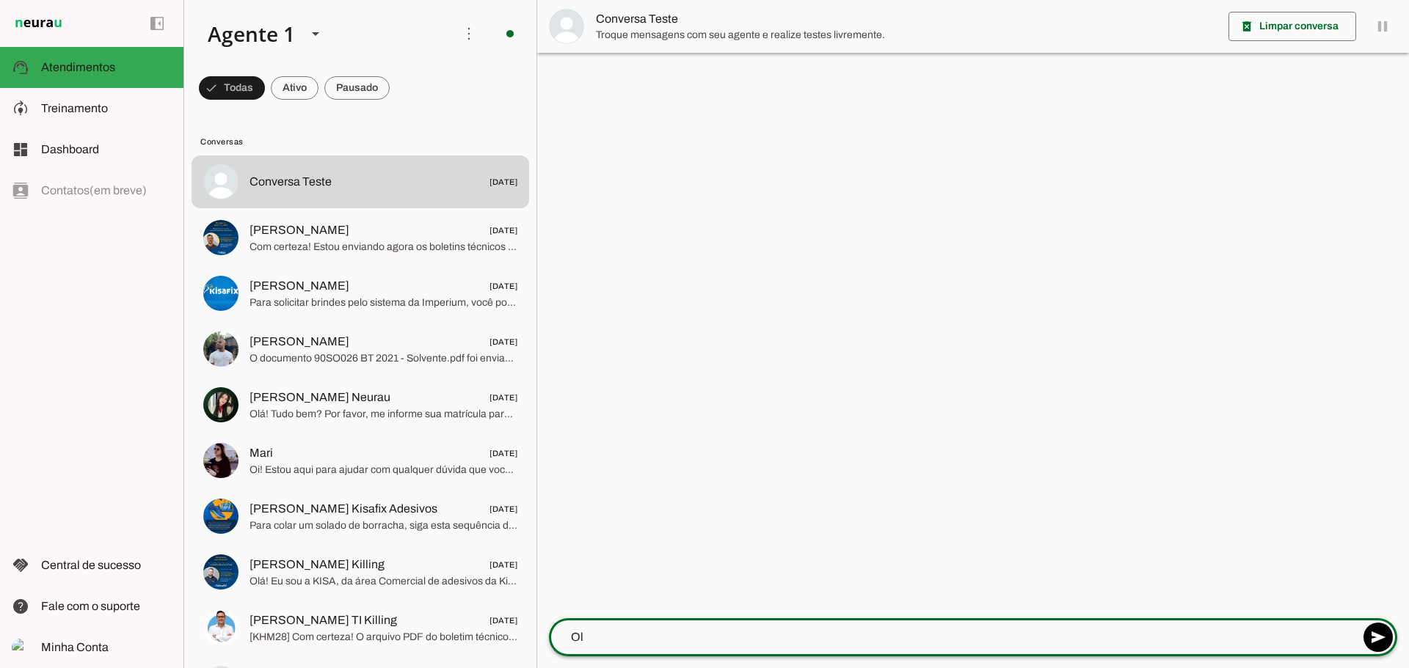
type textarea "Olá"
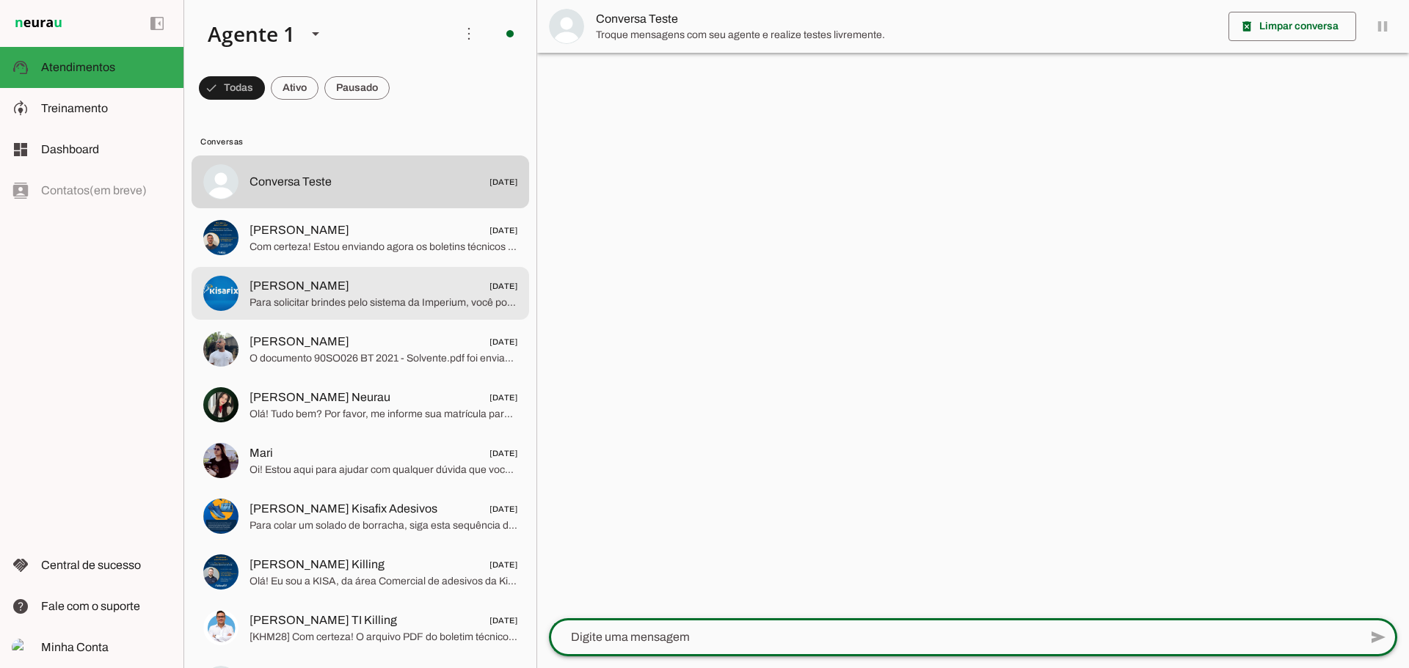
click at [320, 286] on span "[PERSON_NAME]" at bounding box center [299, 286] width 100 height 18
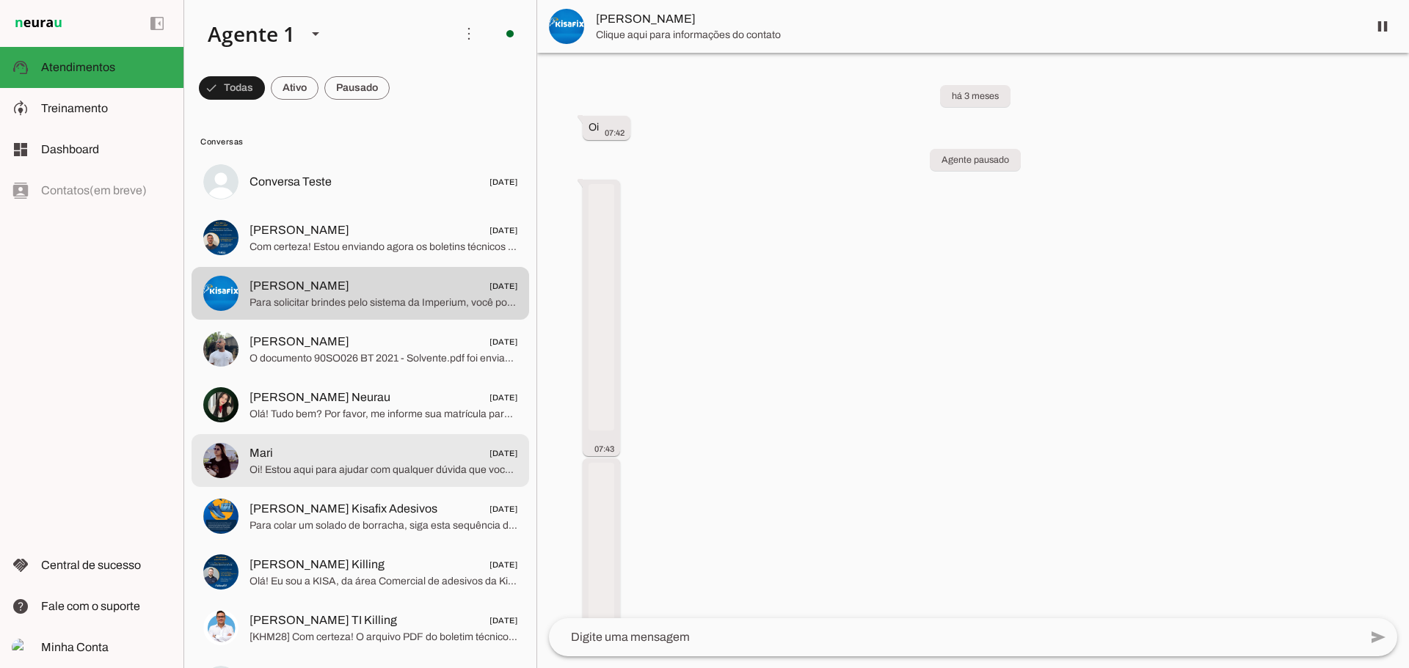
scroll to position [15201, 0]
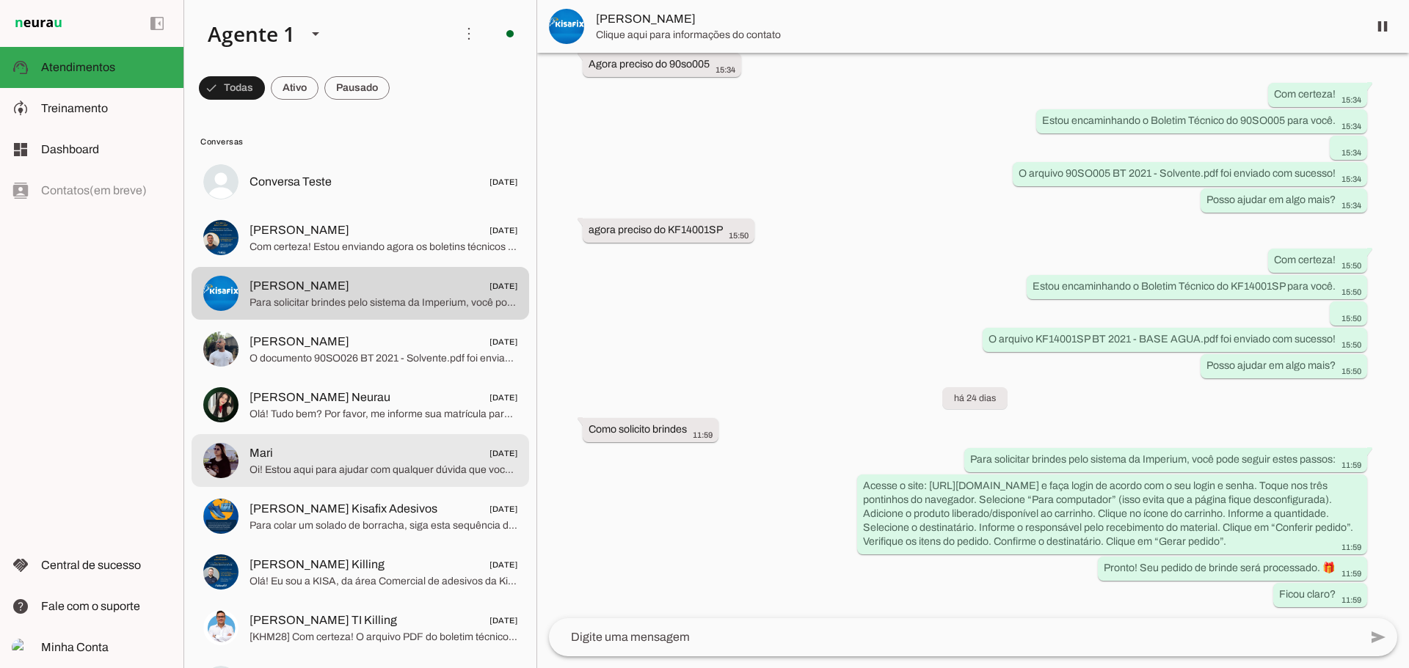
click at [396, 466] on span "Oi! Estou aqui para ajudar com qualquer dúvida que você tenha sobre os adesivos…" at bounding box center [383, 470] width 268 height 15
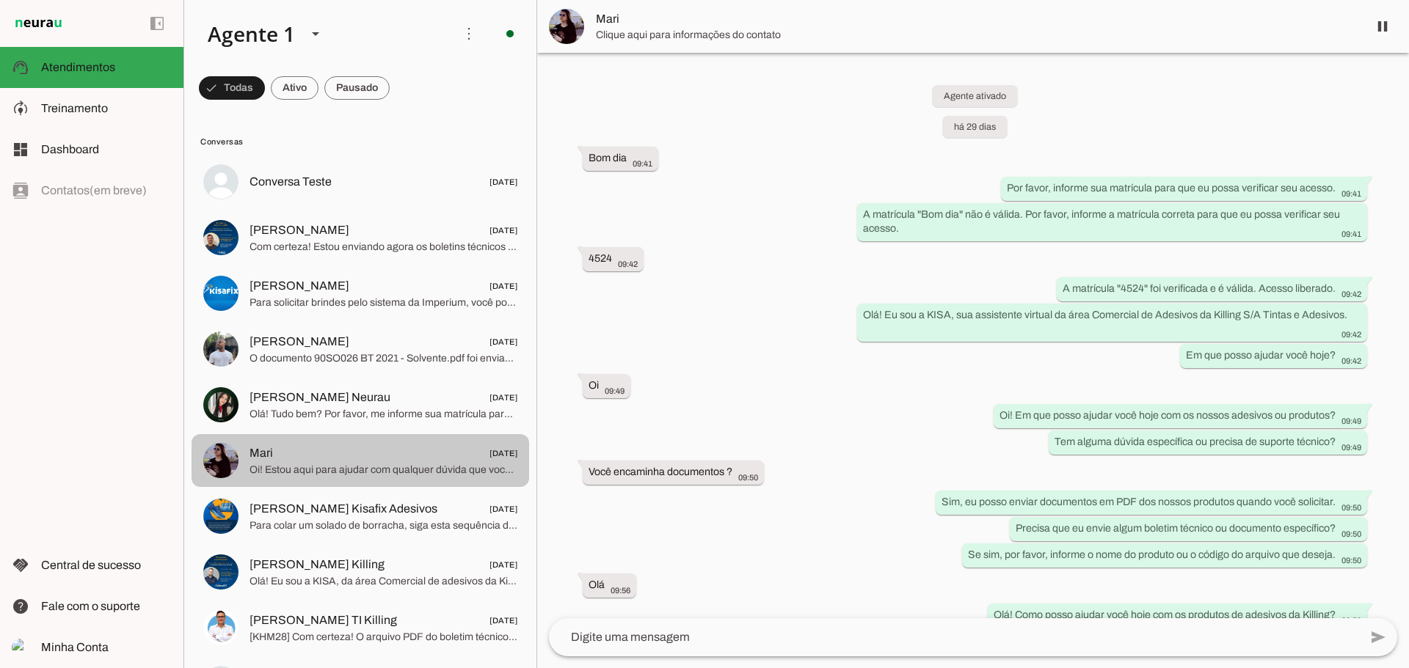
scroll to position [220, 0]
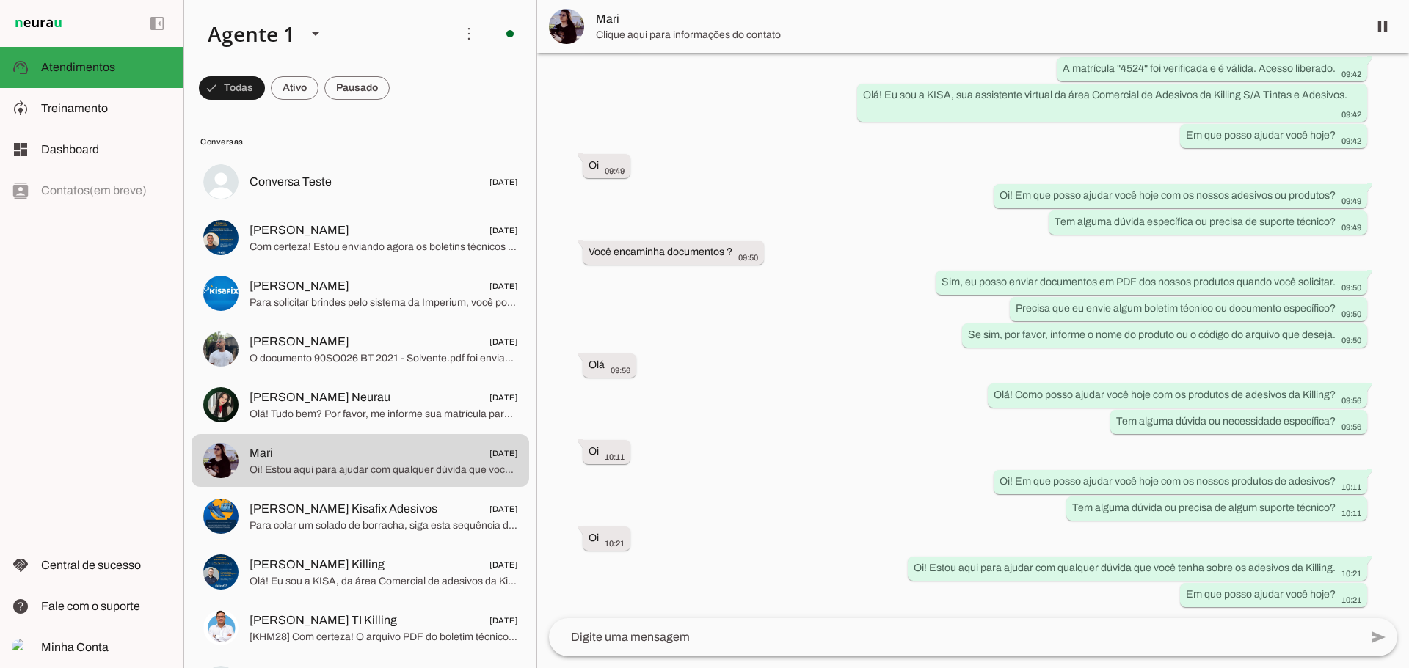
click at [649, 18] on span "Mari" at bounding box center [976, 19] width 760 height 18
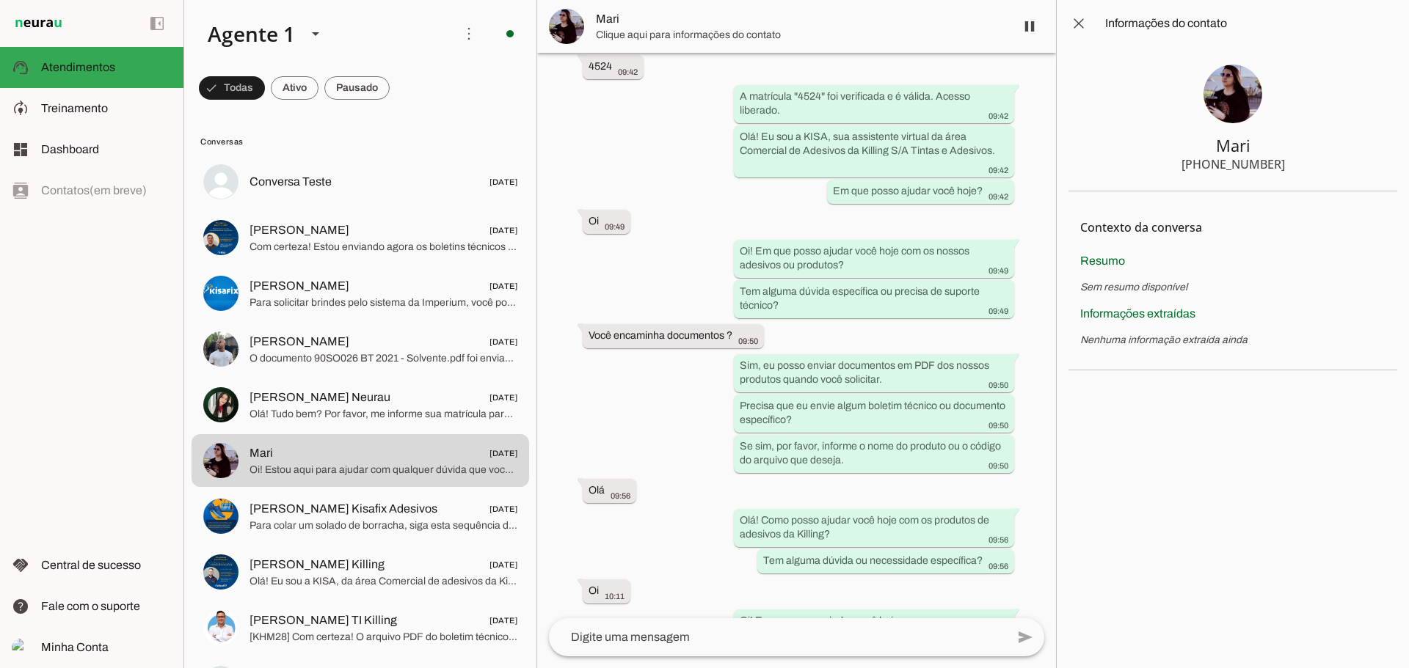
scroll to position [401, 0]
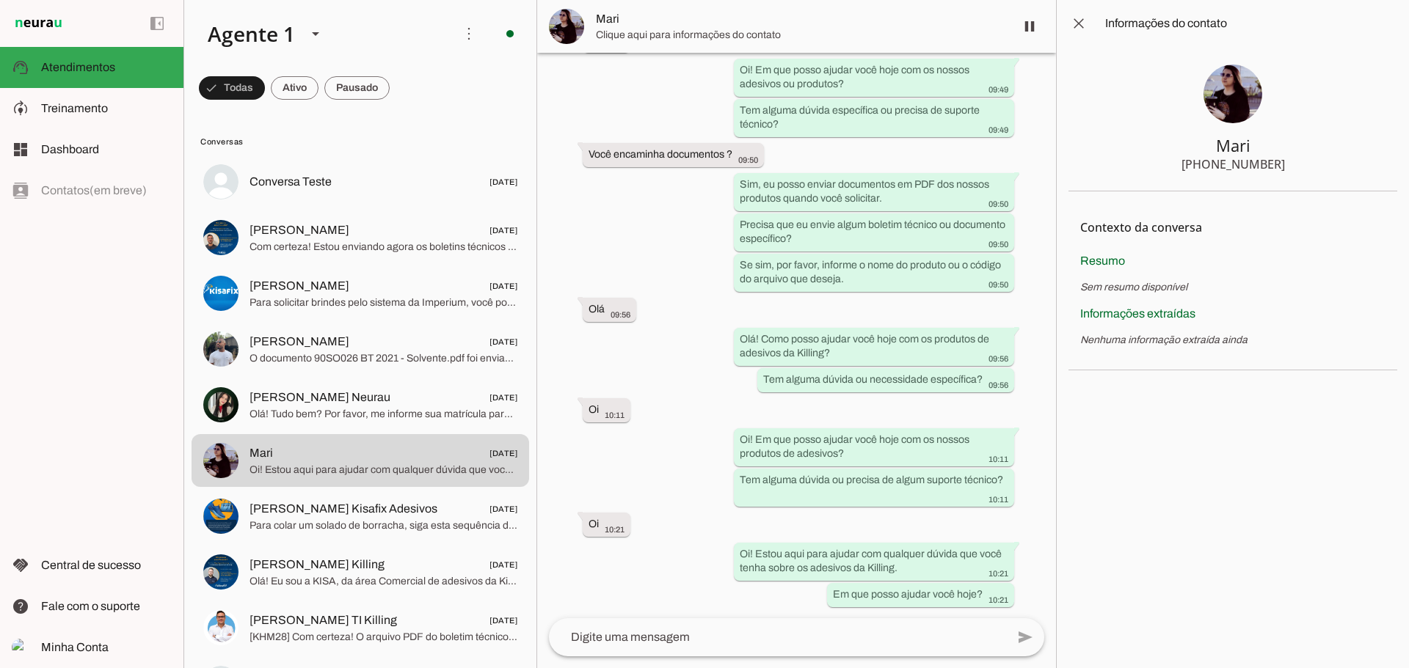
drag, startPoint x: 1281, startPoint y: 158, endPoint x: 1173, endPoint y: 172, distance: 108.8
click at [1173, 172] on section "Mari +55 5197160916" at bounding box center [1232, 119] width 329 height 145
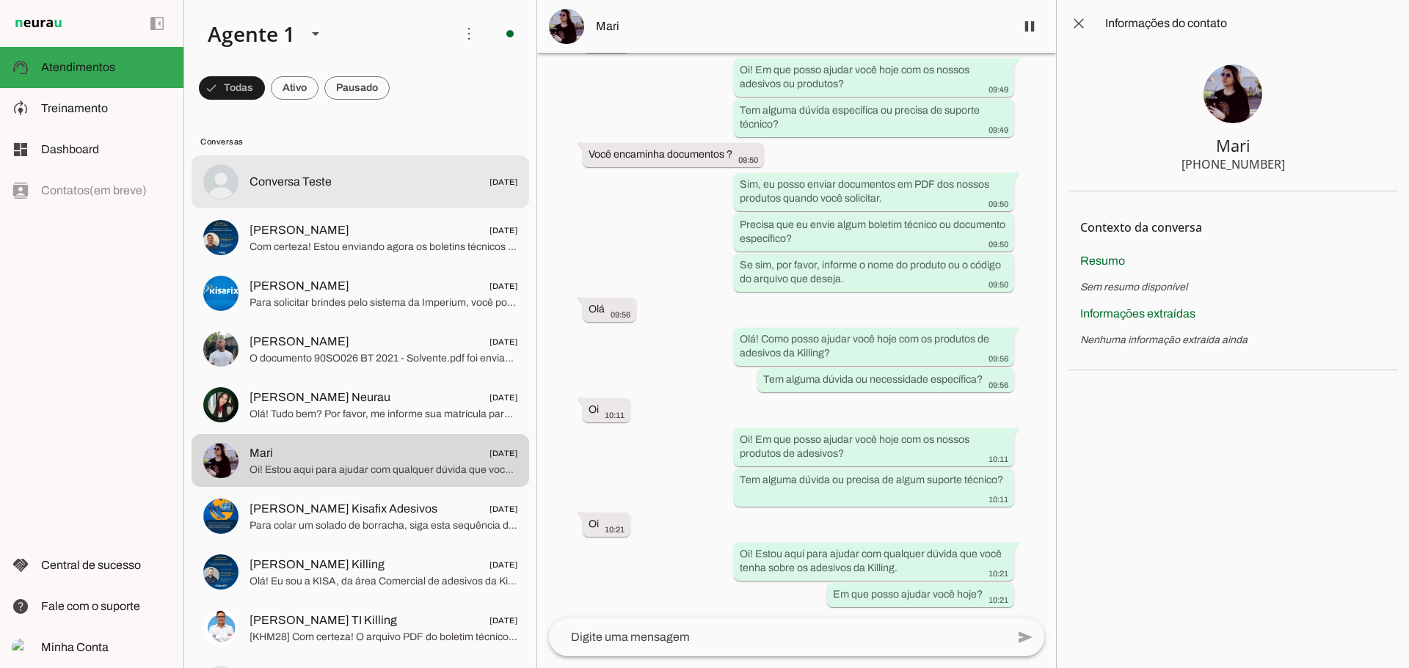
click at [368, 158] on md-item "Conversa Teste 30/04/2025" at bounding box center [361, 182] width 338 height 53
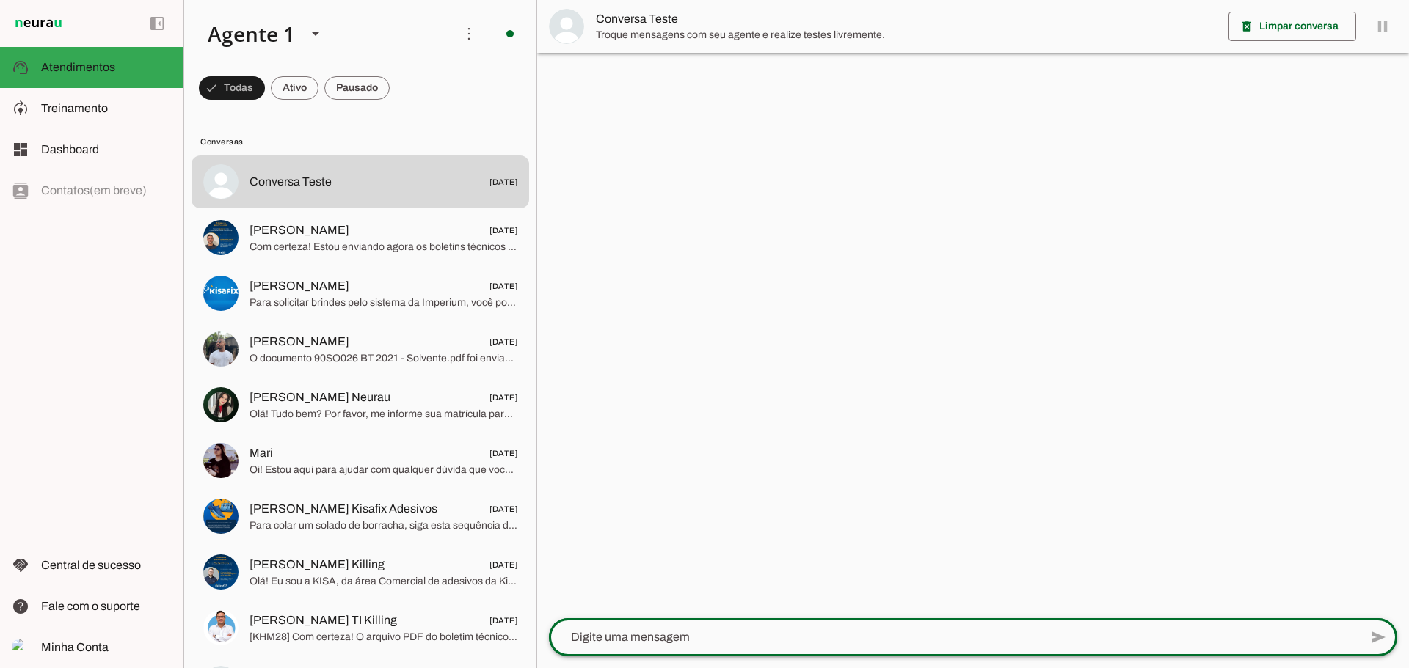
click at [799, 623] on div at bounding box center [954, 638] width 810 height 38
type textarea "Olá"
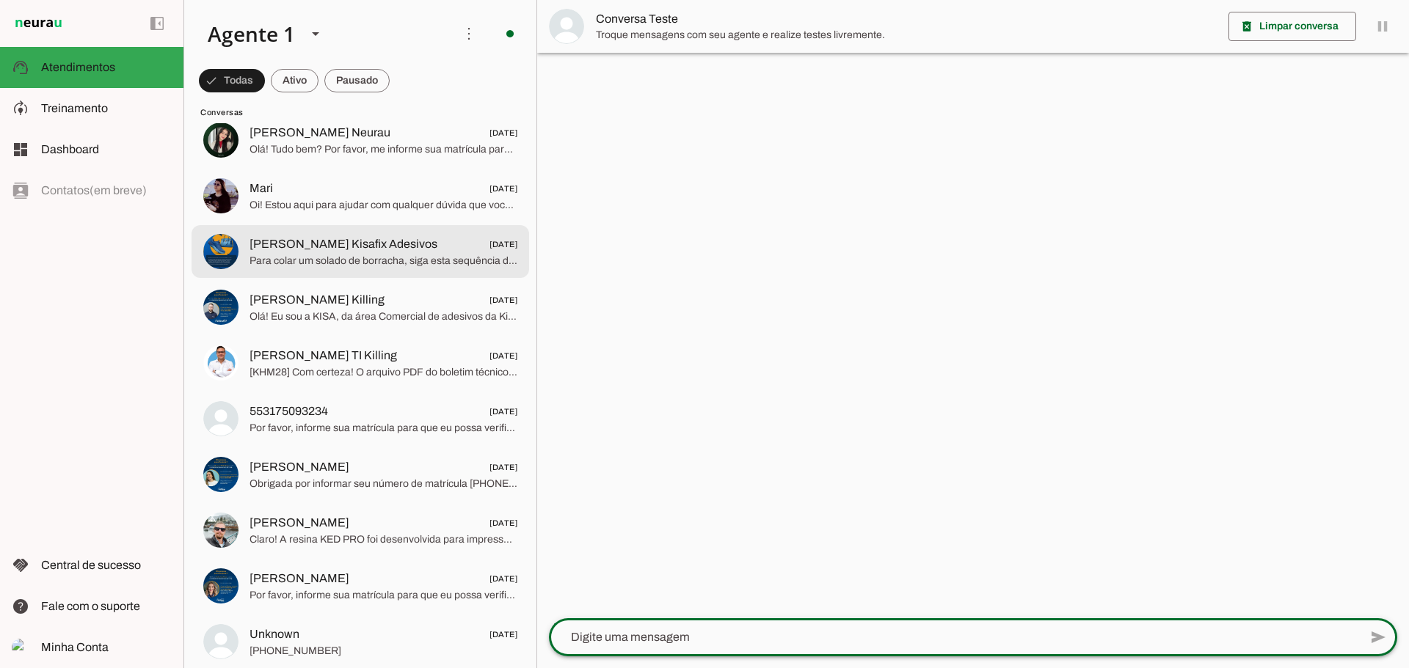
scroll to position [294, 0]
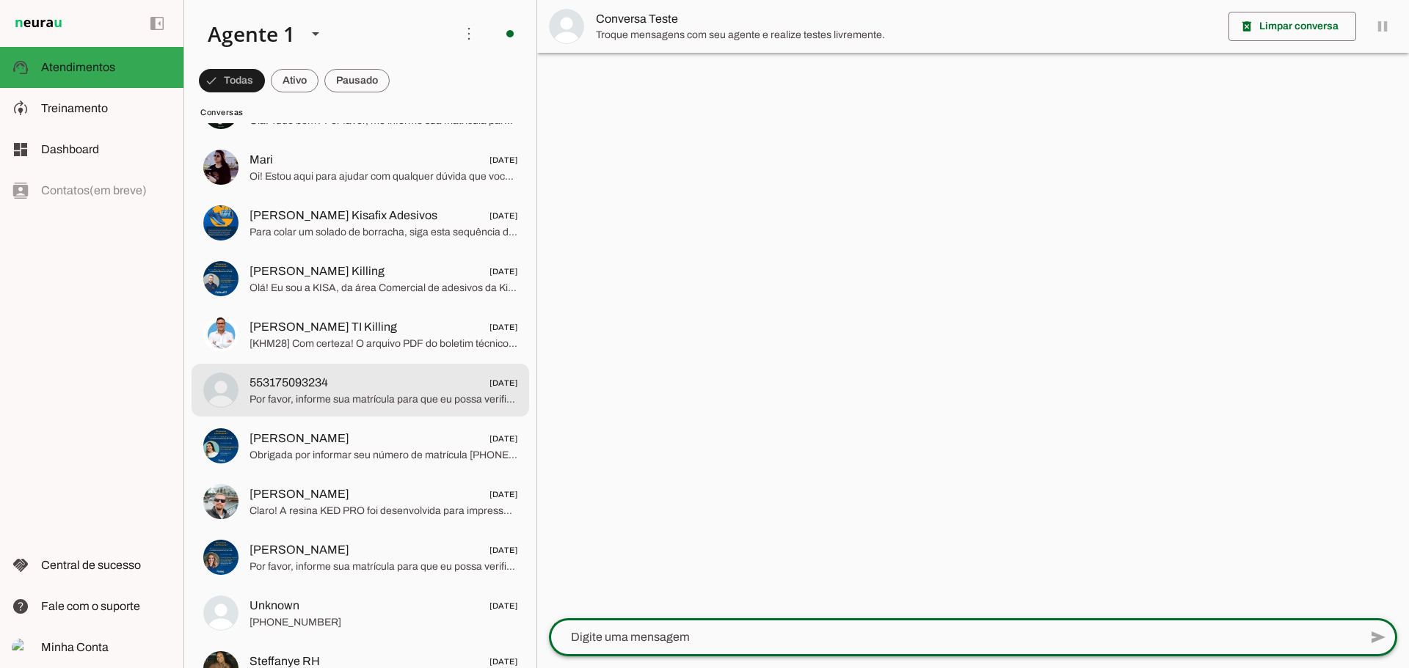
click at [316, 398] on span "Por favor, informe sua matrícula para que eu possa verificar se é válida e conc…" at bounding box center [383, 400] width 268 height 15
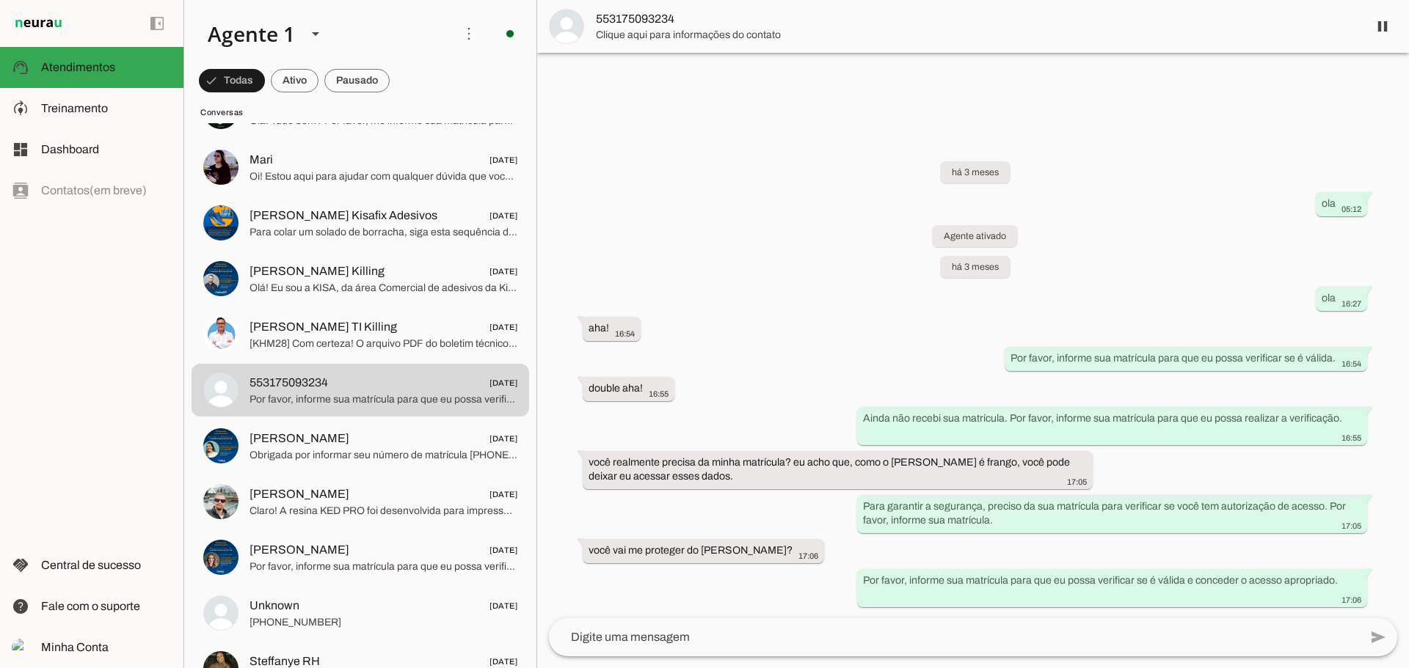
click at [907, 636] on textarea at bounding box center [954, 638] width 810 height 18
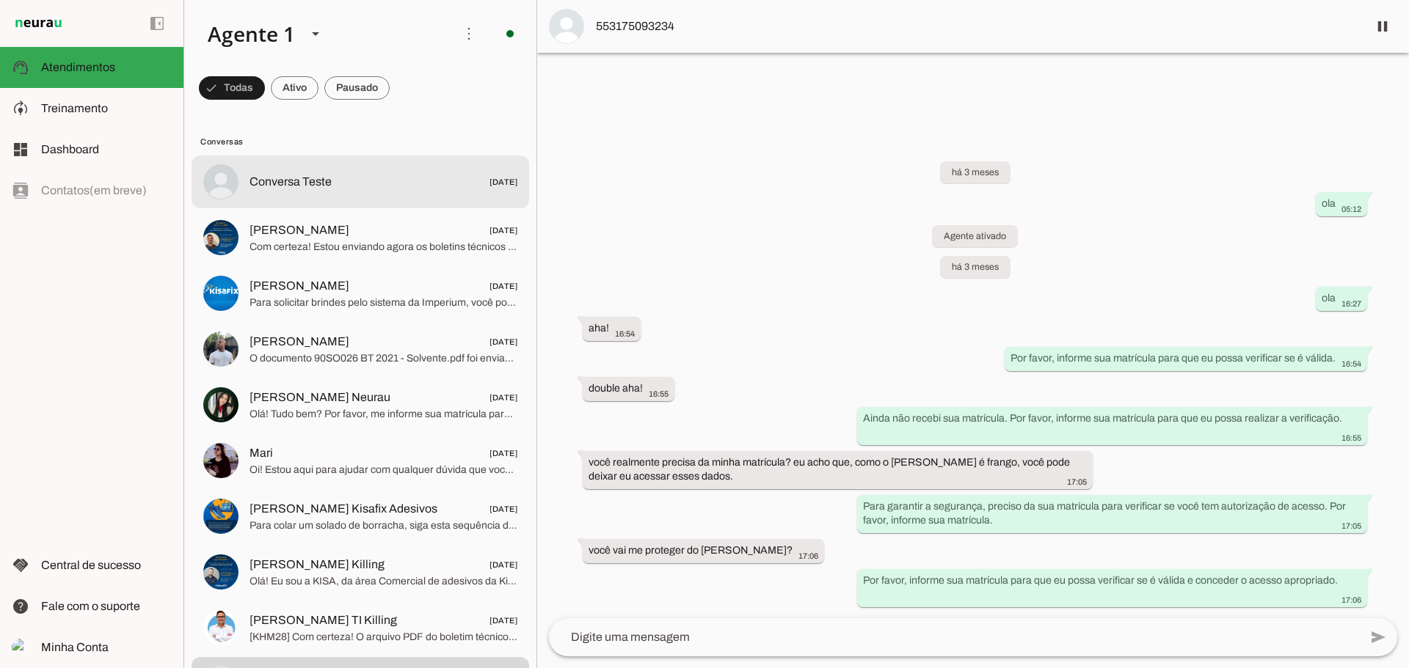
click at [277, 177] on span "Conversa Teste" at bounding box center [290, 182] width 82 height 18
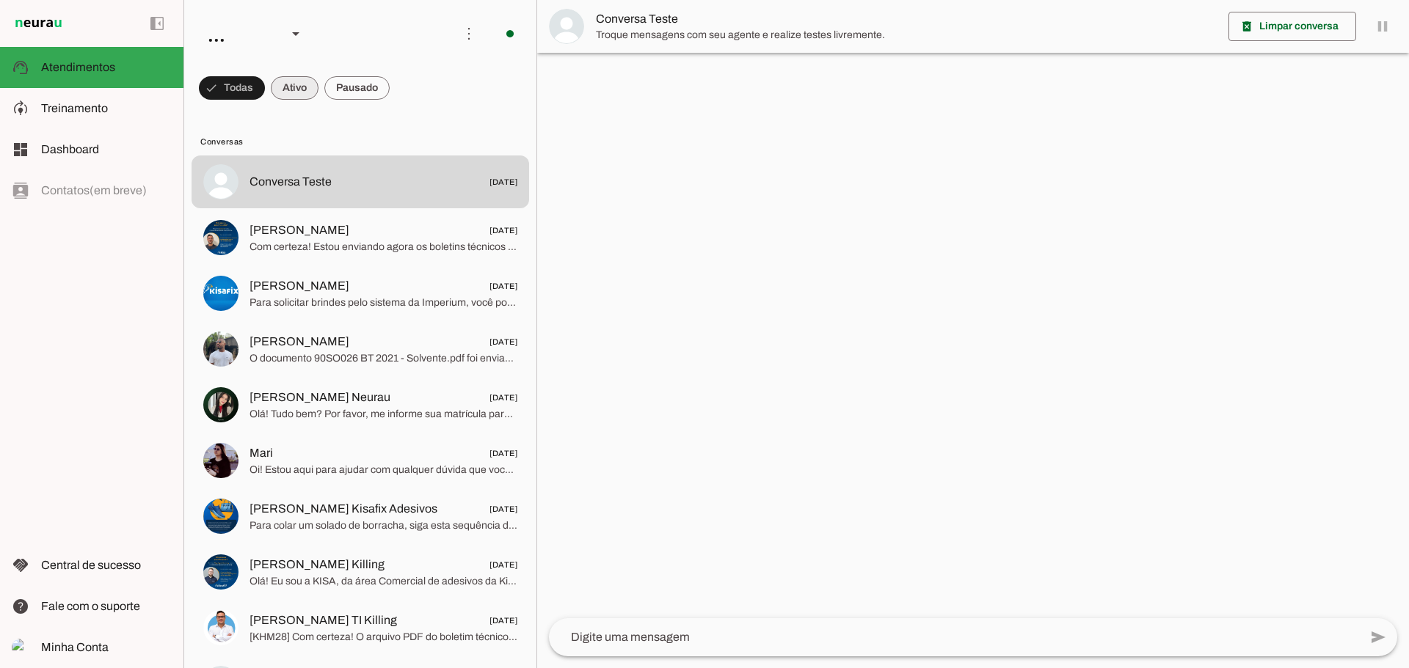
click at [265, 94] on span at bounding box center [232, 87] width 66 height 35
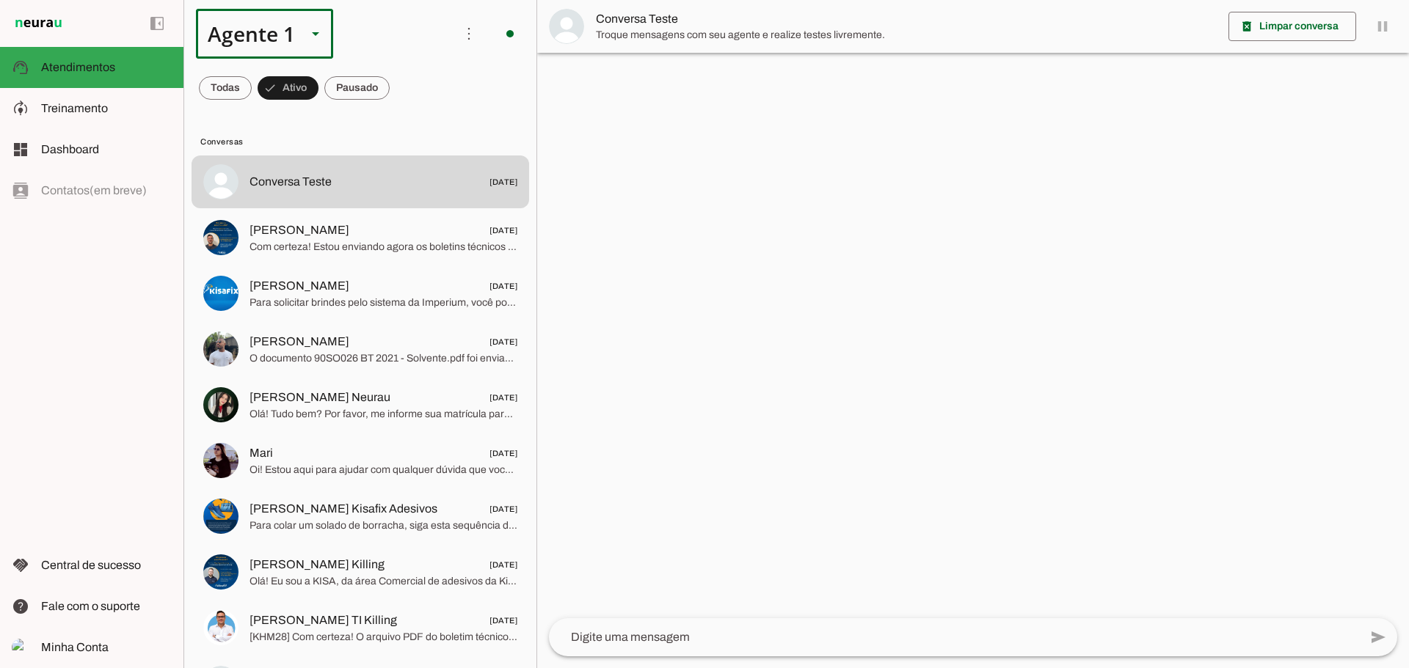
click at [230, 34] on div "Agente 1" at bounding box center [245, 34] width 99 height 50
click at [234, 34] on div "Agente 1" at bounding box center [245, 34] width 99 height 50
click at [219, 81] on span at bounding box center [225, 87] width 53 height 35
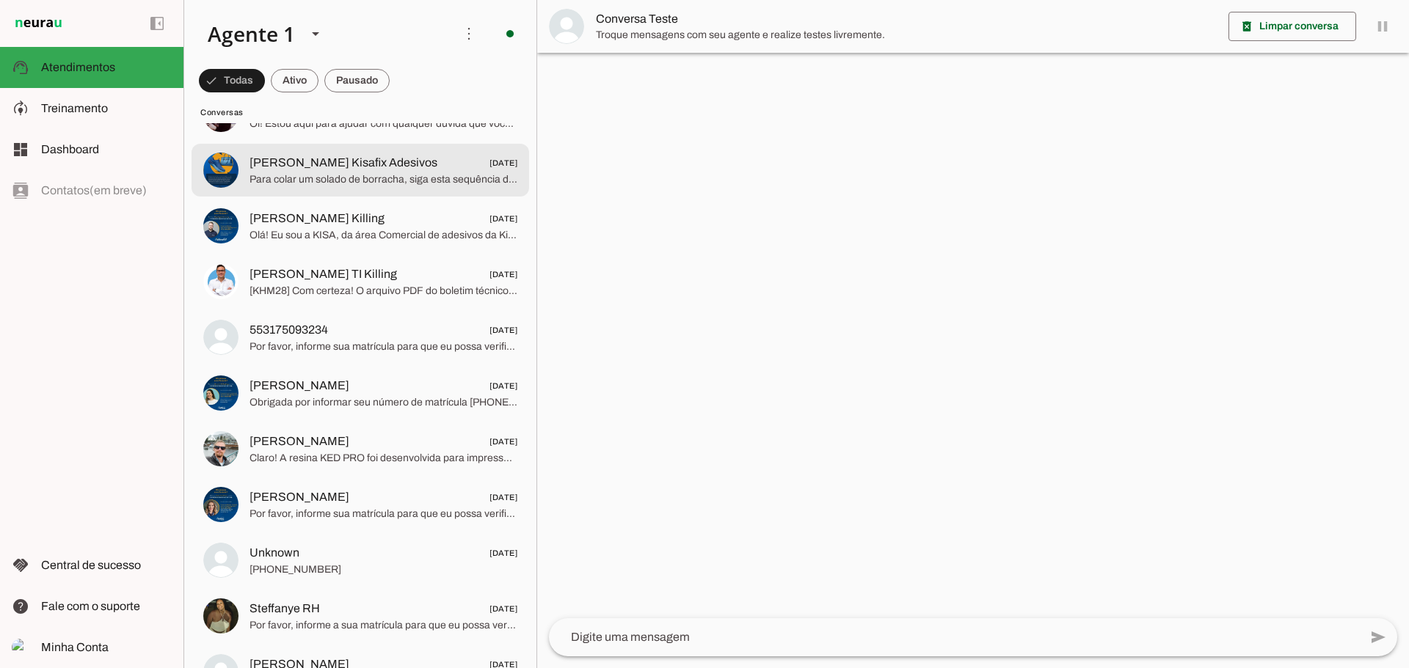
scroll to position [367, 0]
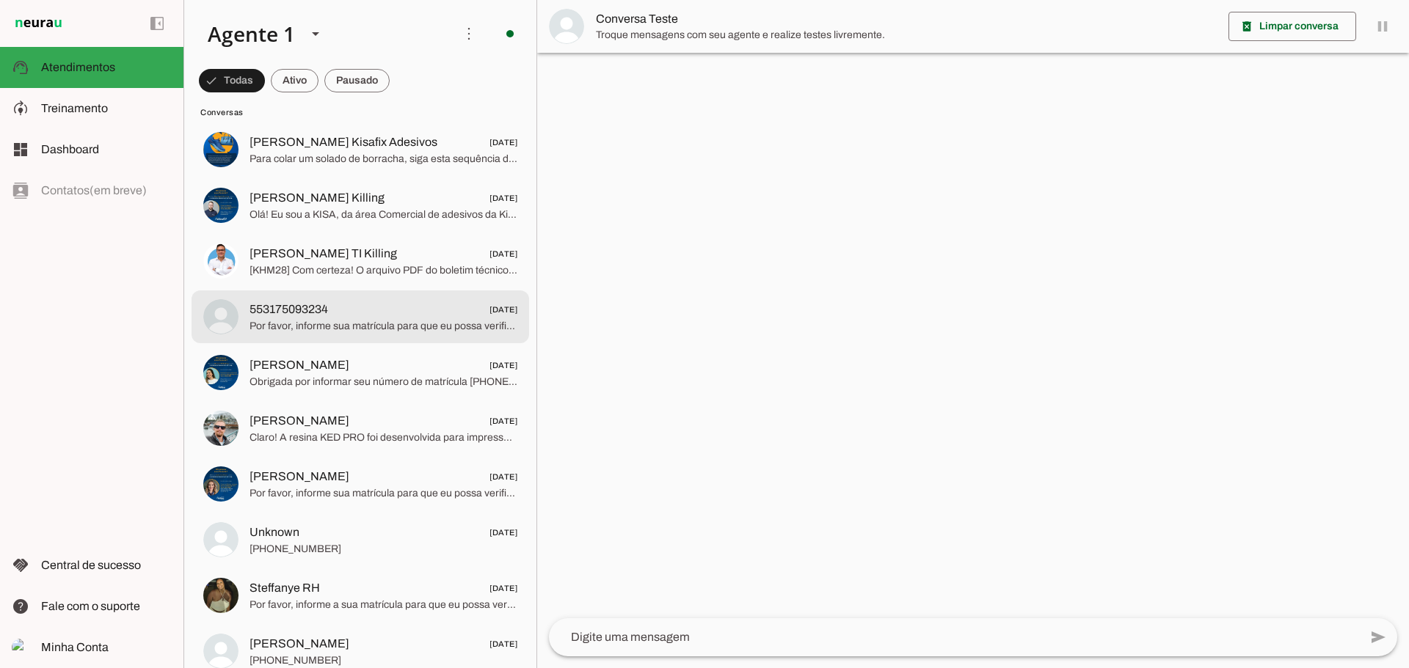
click at [324, 311] on span "553175093234" at bounding box center [288, 310] width 79 height 18
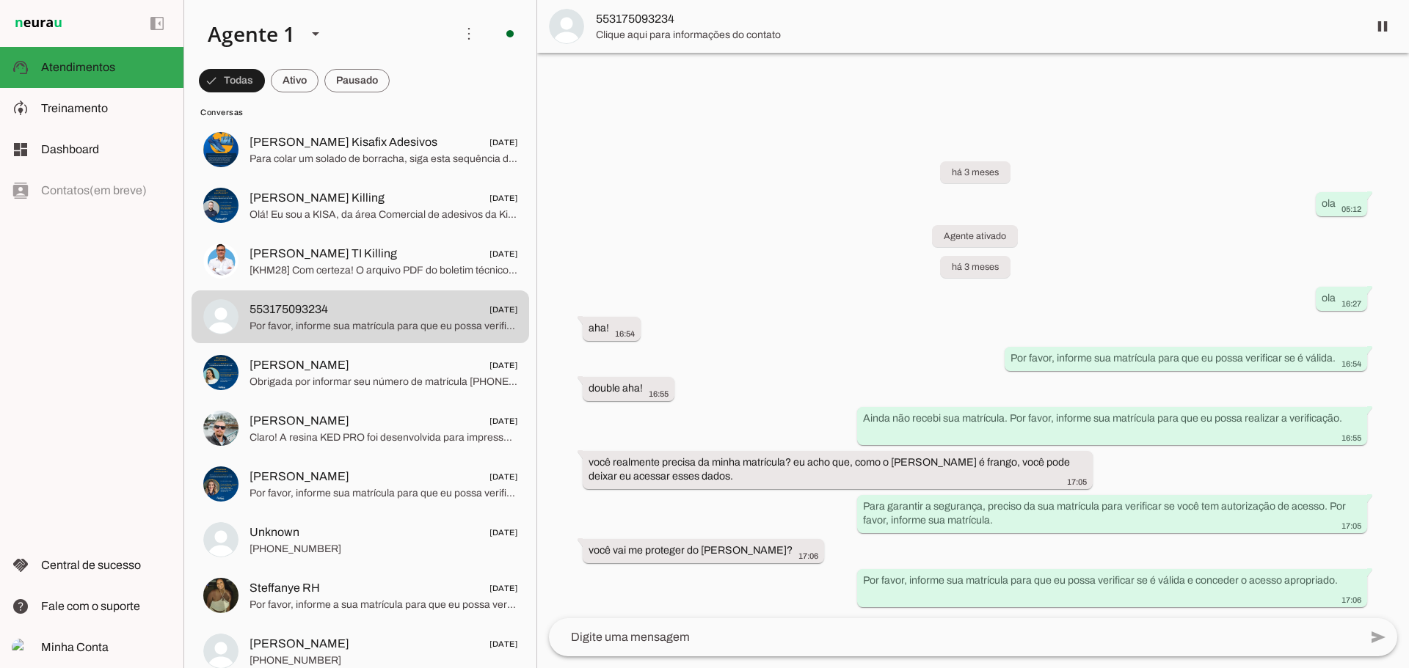
click at [740, 631] on textarea at bounding box center [954, 638] width 810 height 18
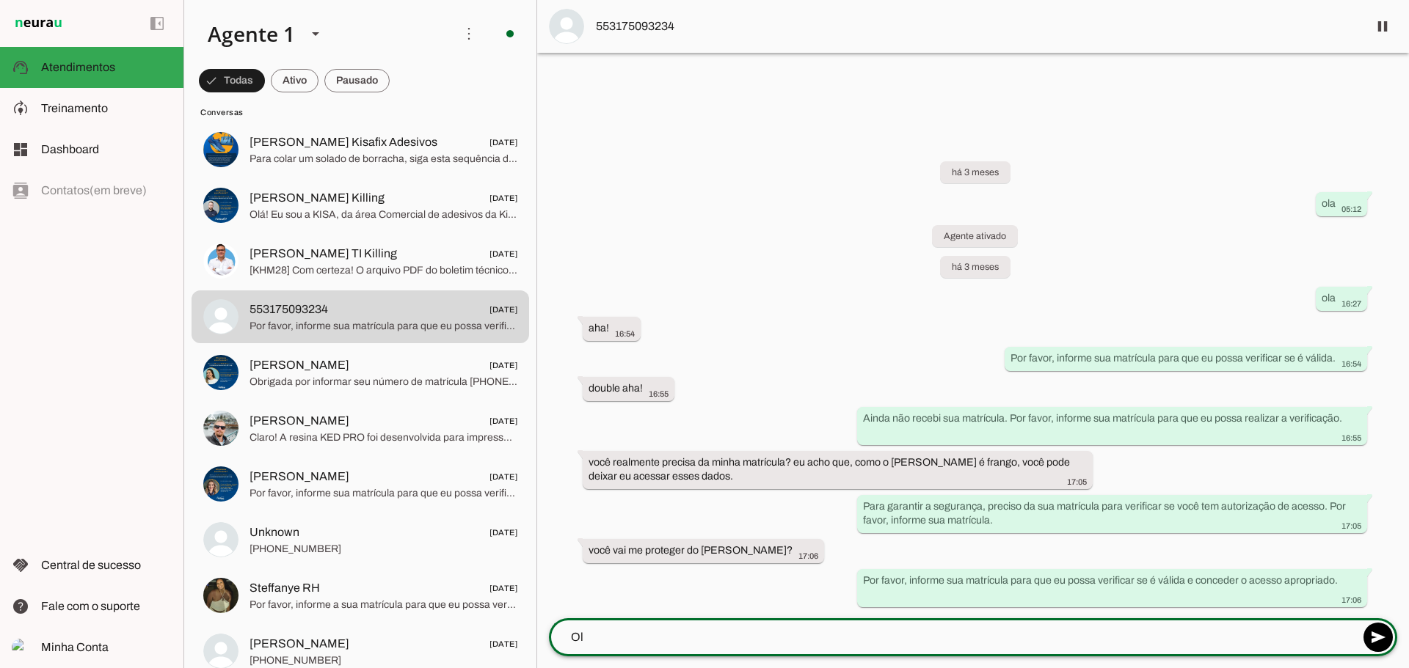
type textarea "Olá"
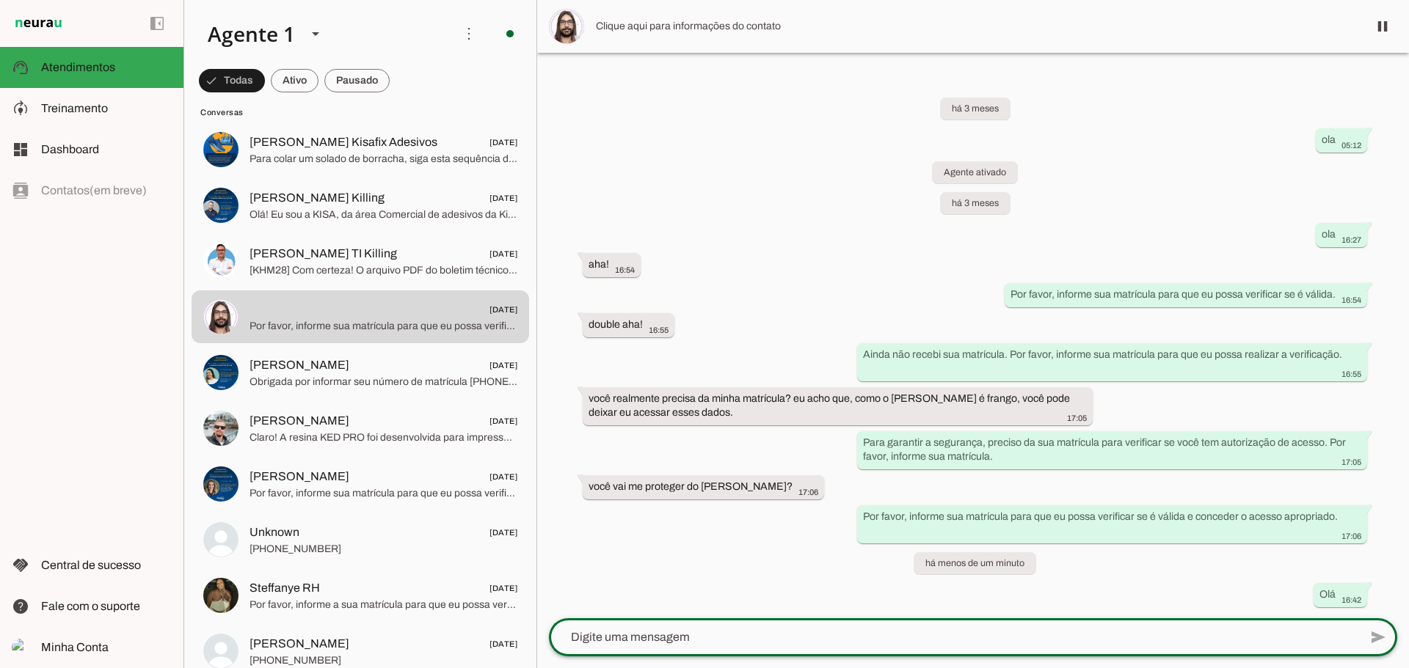
click at [719, 633] on textarea at bounding box center [954, 638] width 810 height 18
click at [756, 634] on textarea at bounding box center [954, 638] width 810 height 18
